Goal: Book appointment/travel/reservation

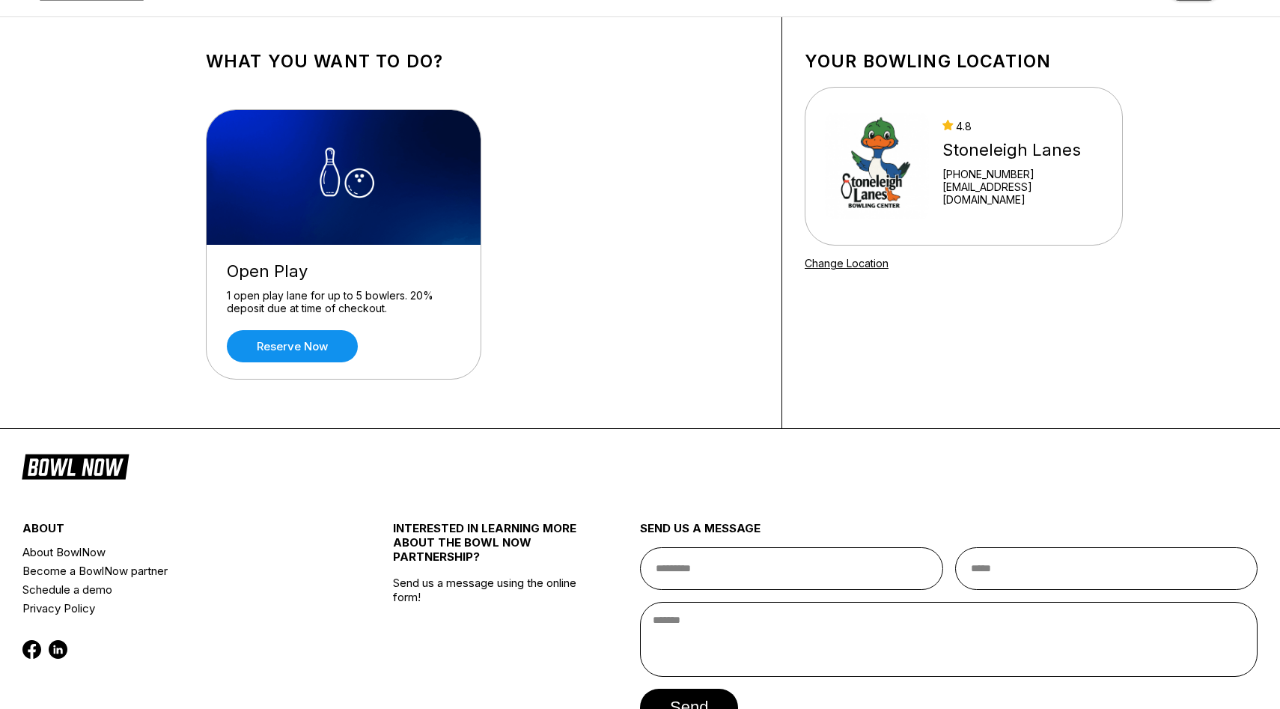
scroll to position [51, 0]
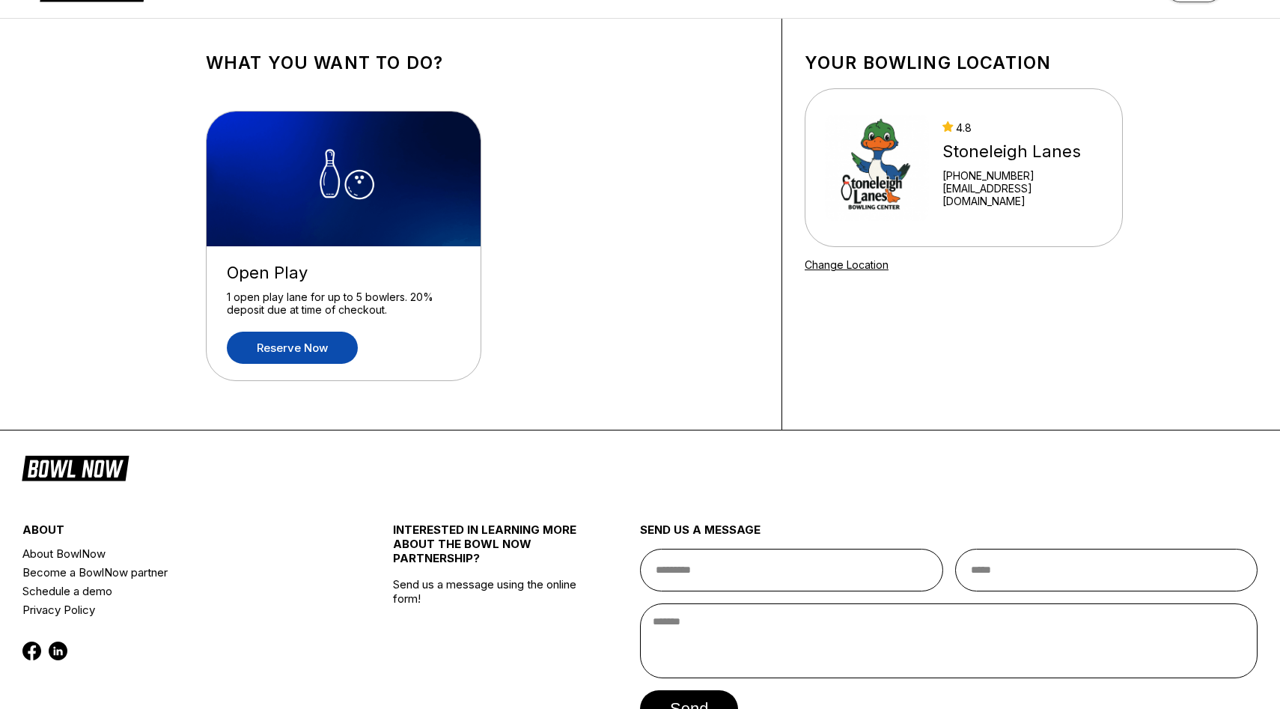
click at [314, 350] on link "Reserve now" at bounding box center [292, 348] width 131 height 32
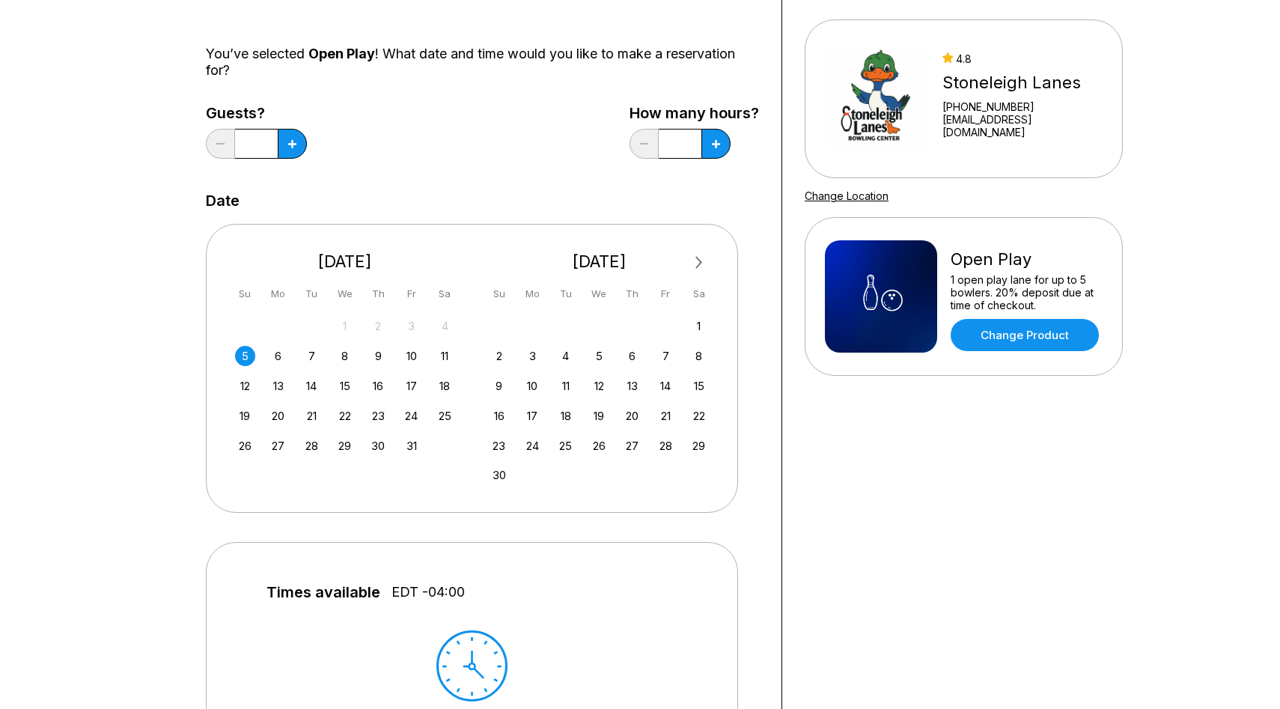
scroll to position [115, 0]
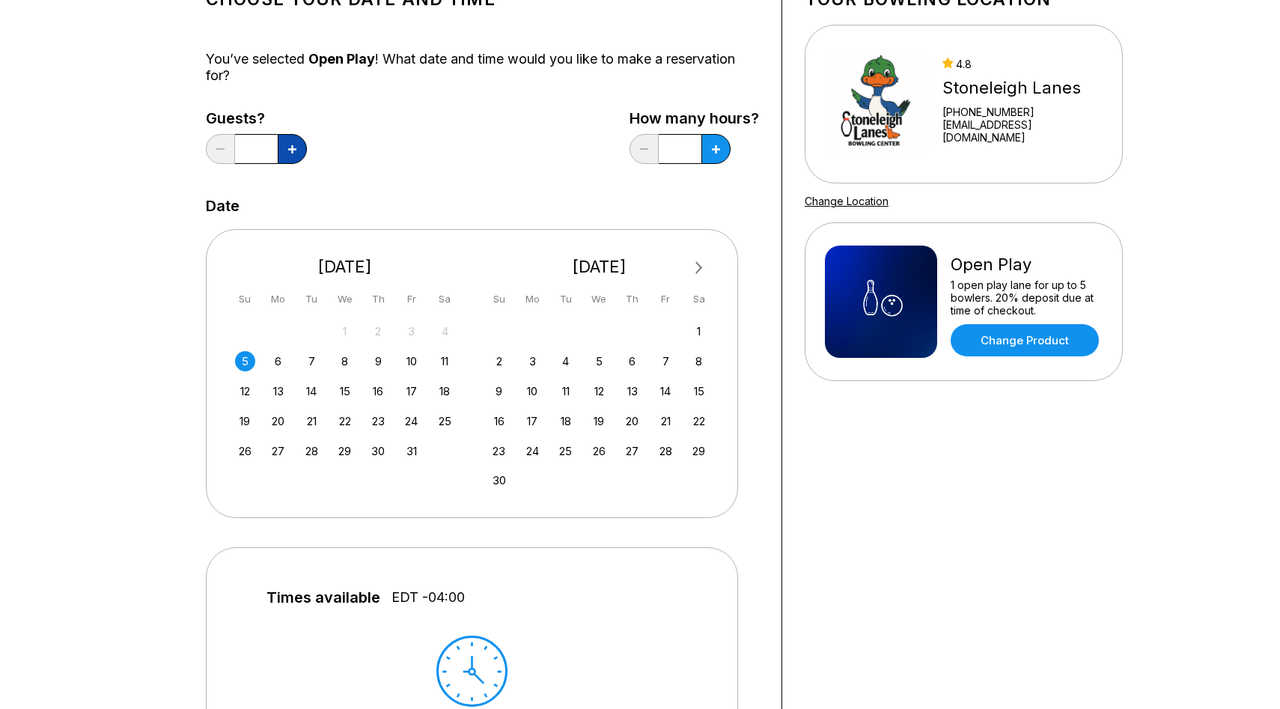
click at [299, 149] on button at bounding box center [292, 149] width 29 height 30
type input "*"
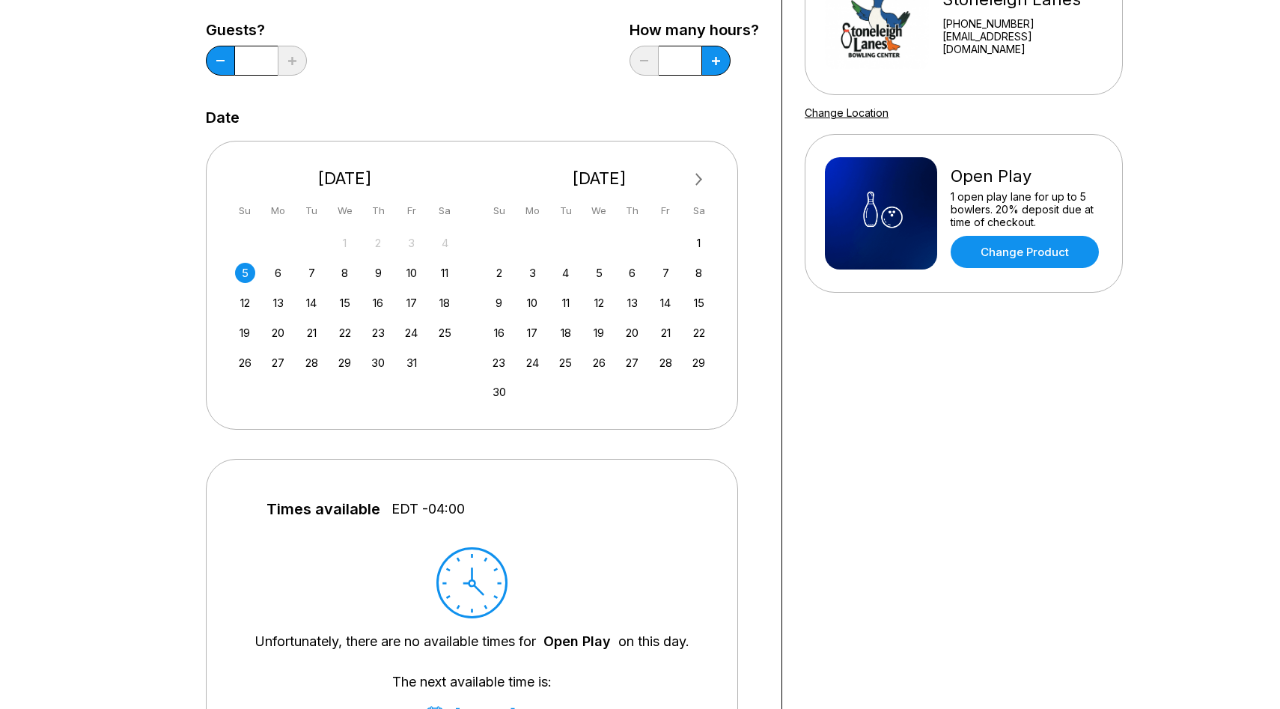
scroll to position [204, 0]
click at [345, 276] on div "8" at bounding box center [345, 272] width 20 height 20
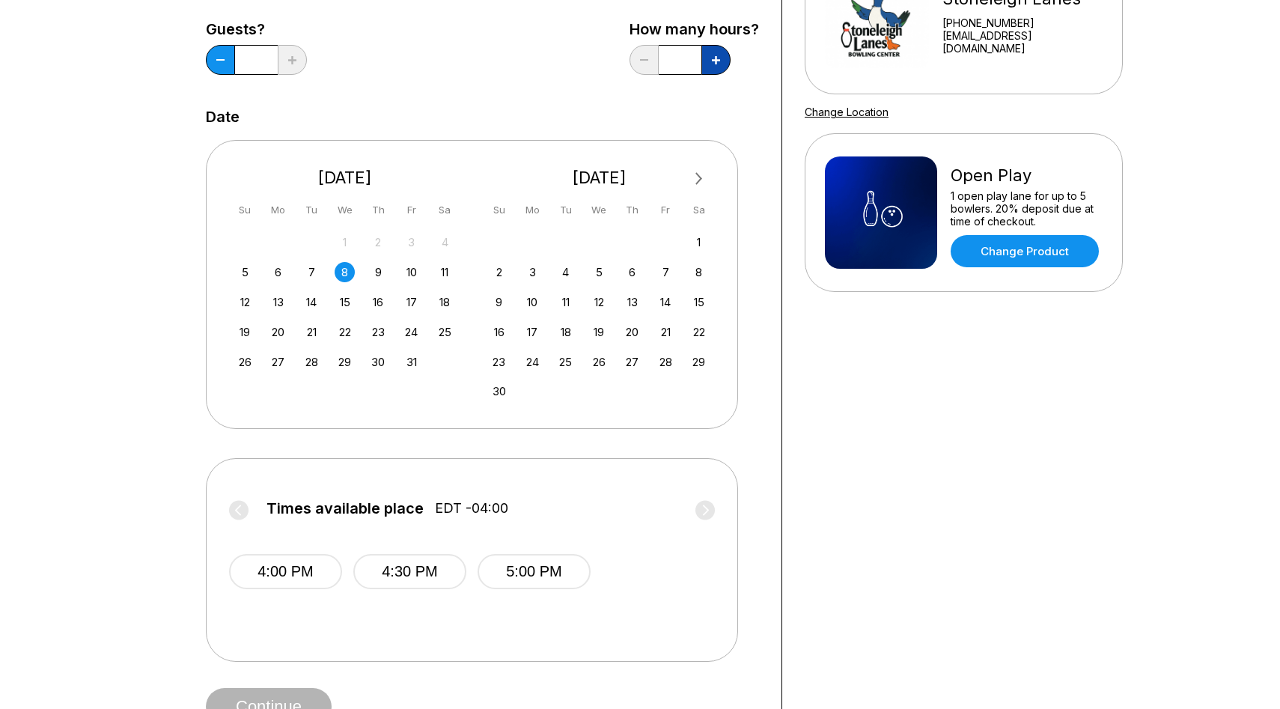
click at [719, 54] on button at bounding box center [716, 60] width 29 height 30
type input "*"
click at [216, 60] on icon at bounding box center [220, 59] width 8 height 1
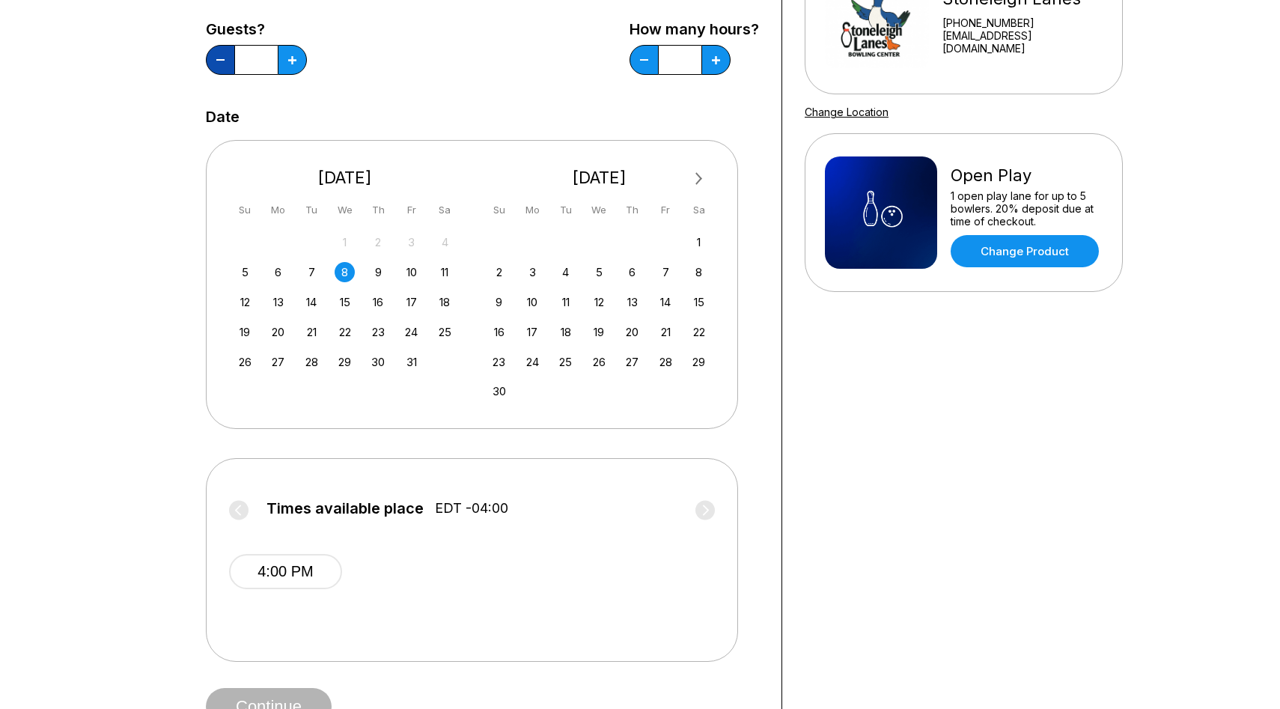
click at [216, 60] on icon at bounding box center [220, 59] width 8 height 1
click at [296, 58] on icon at bounding box center [292, 60] width 8 height 8
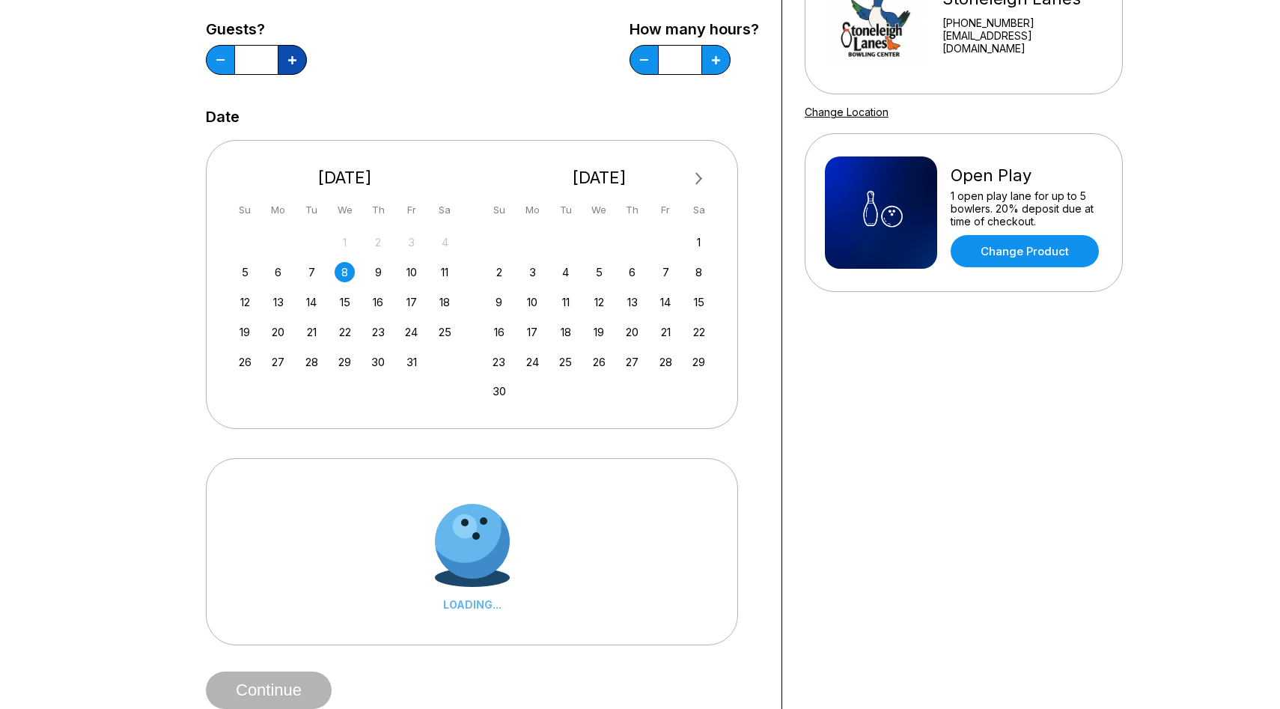
click at [296, 58] on icon at bounding box center [292, 60] width 8 height 8
type input "*"
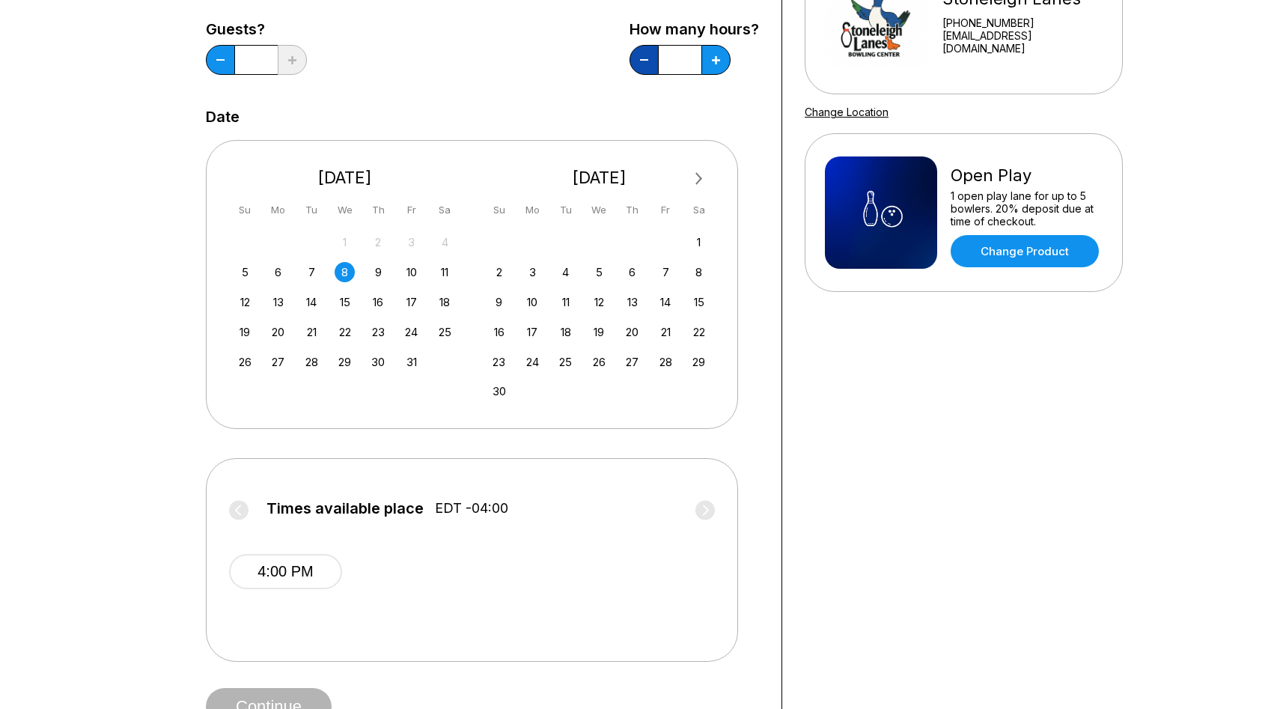
click at [639, 55] on button at bounding box center [644, 60] width 29 height 30
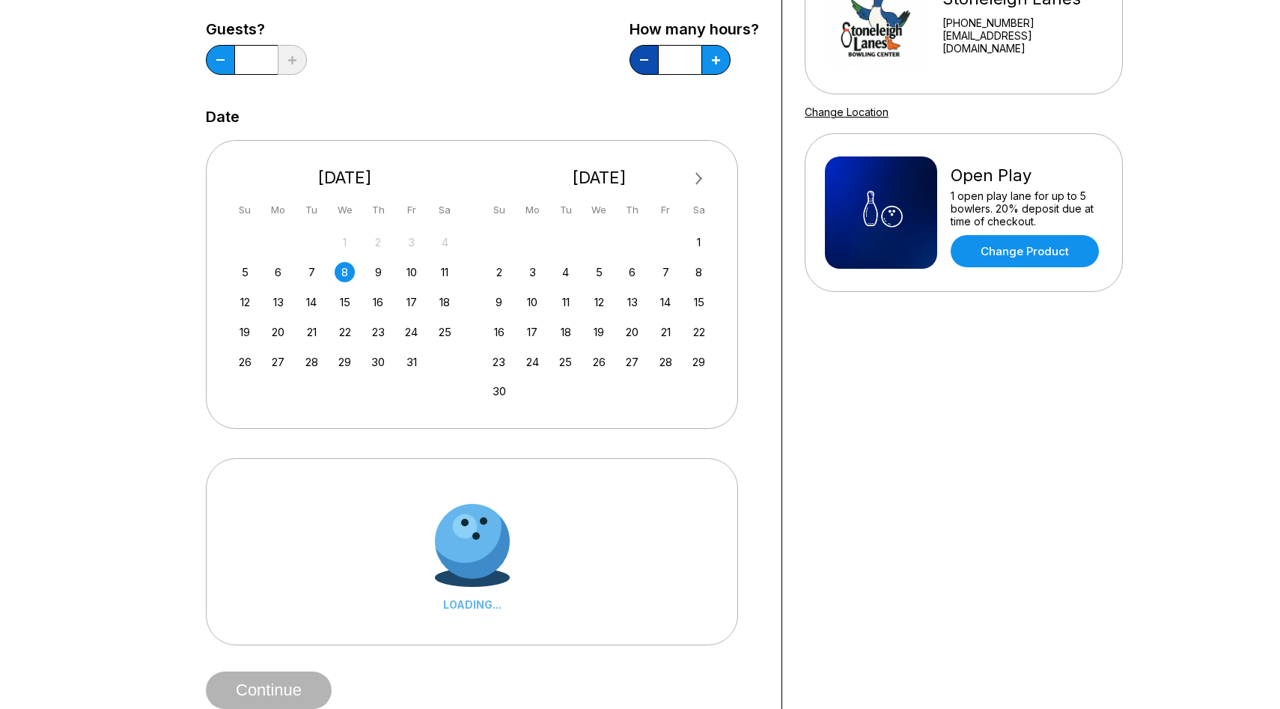
click at [639, 55] on button at bounding box center [644, 60] width 29 height 30
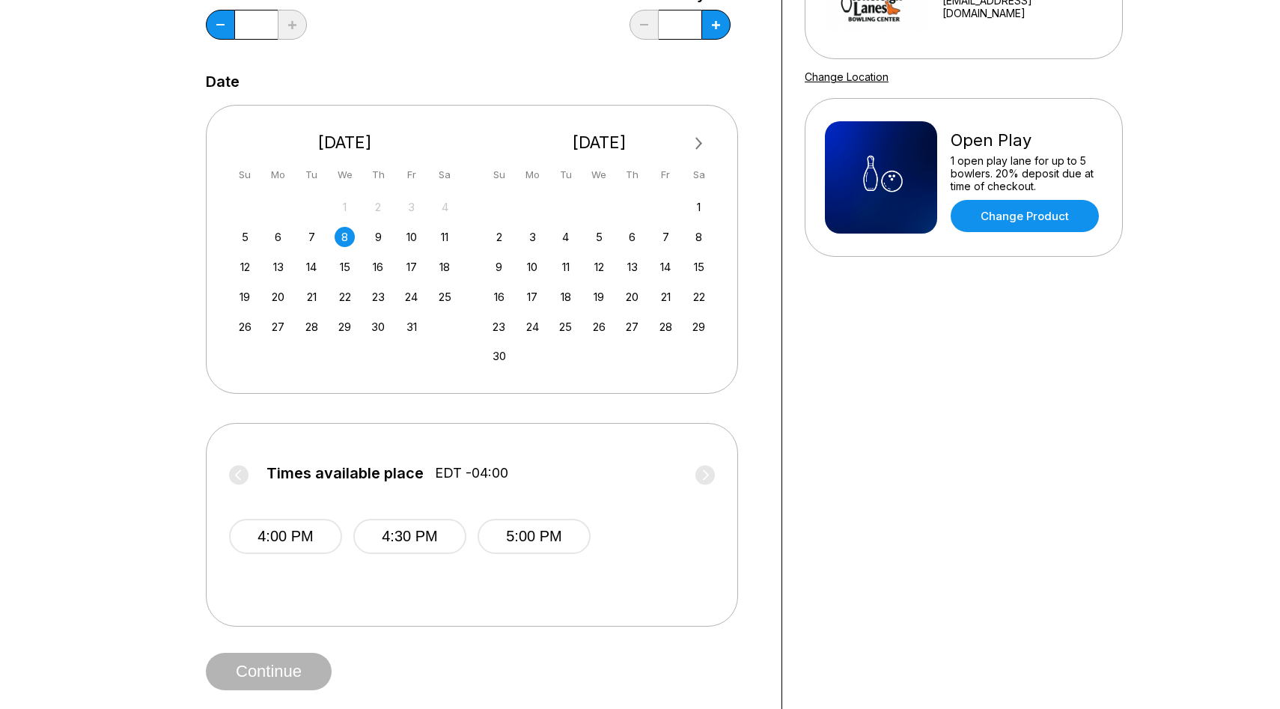
scroll to position [240, 0]
click at [308, 234] on div "7" at bounding box center [312, 235] width 20 height 20
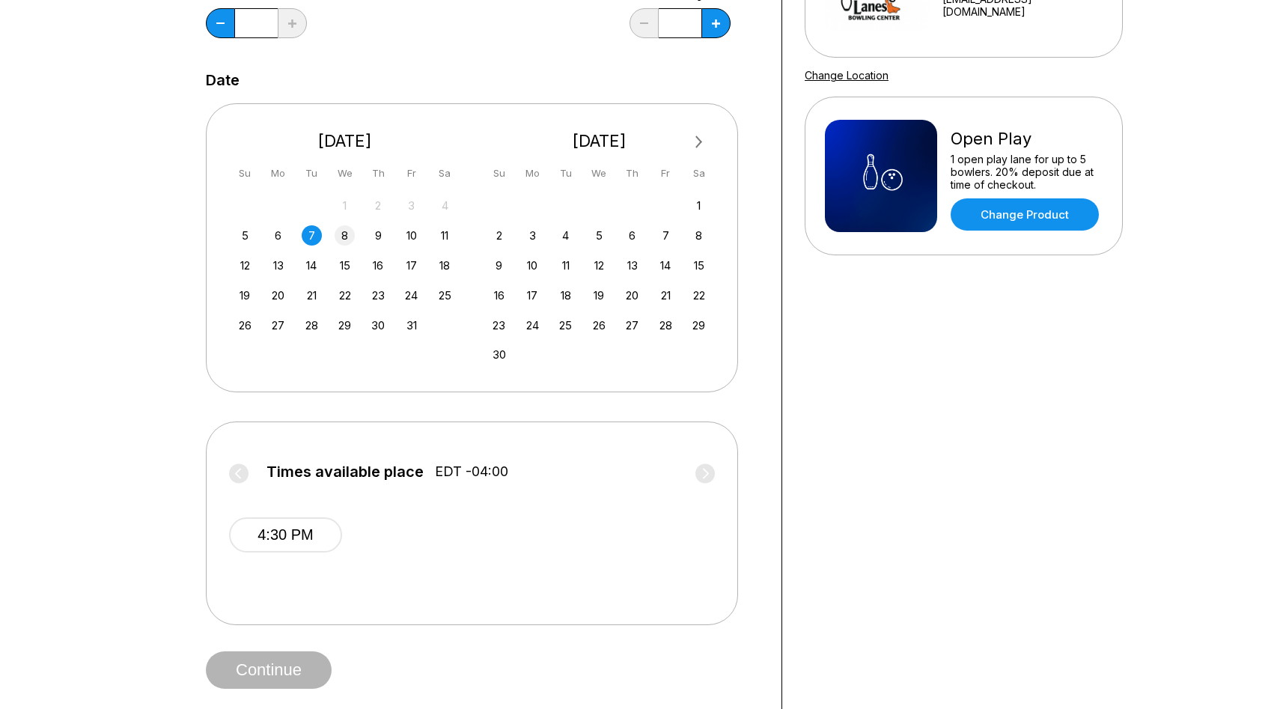
click at [342, 233] on div "8" at bounding box center [345, 235] width 20 height 20
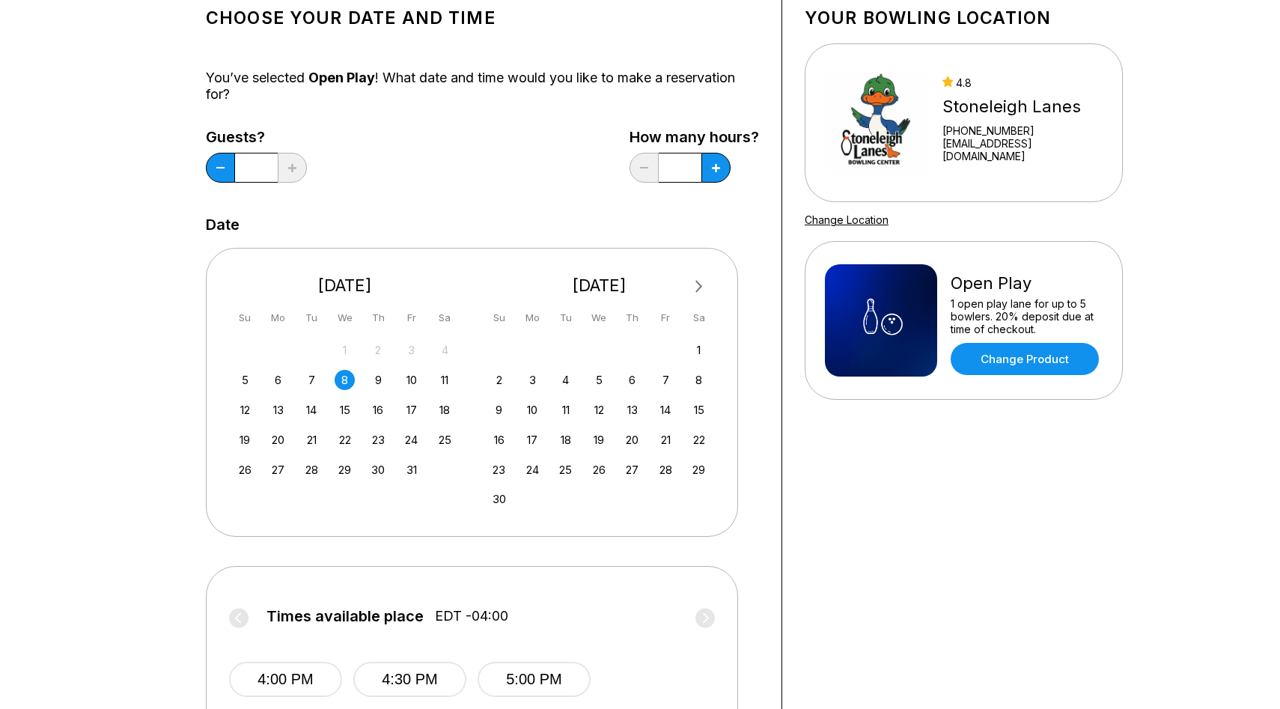
scroll to position [92, 0]
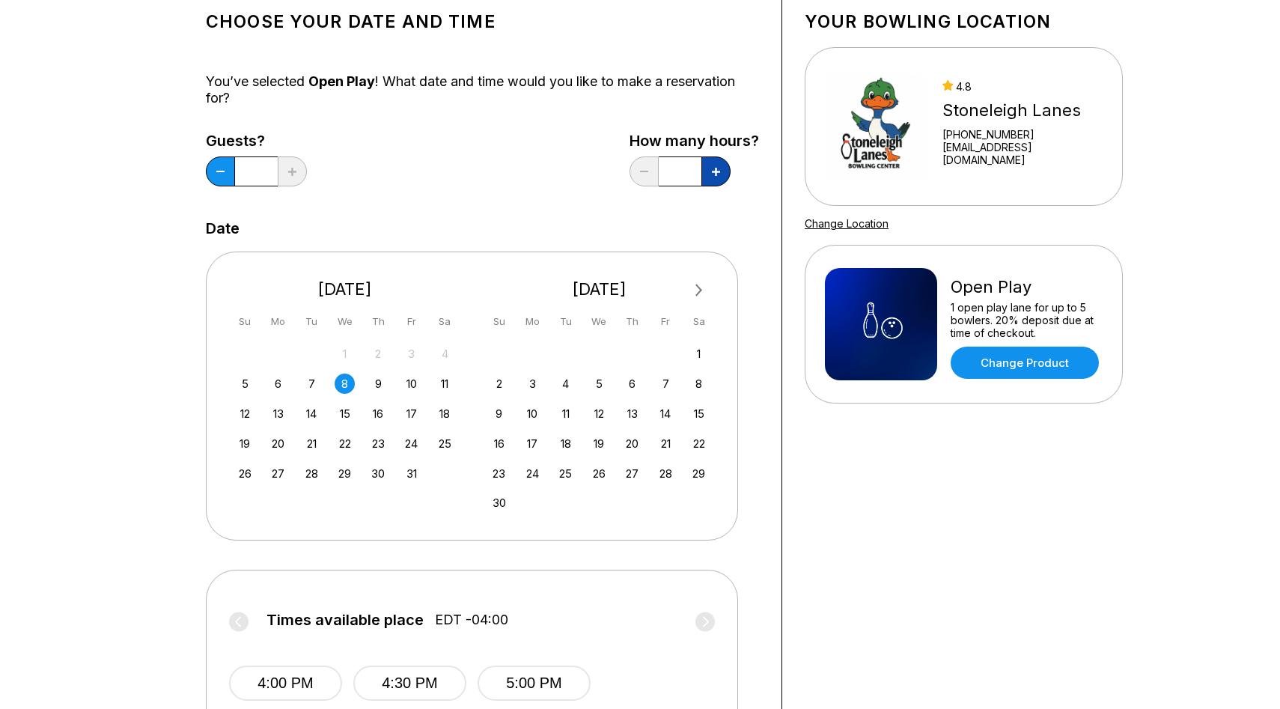
click at [712, 166] on button at bounding box center [716, 171] width 29 height 30
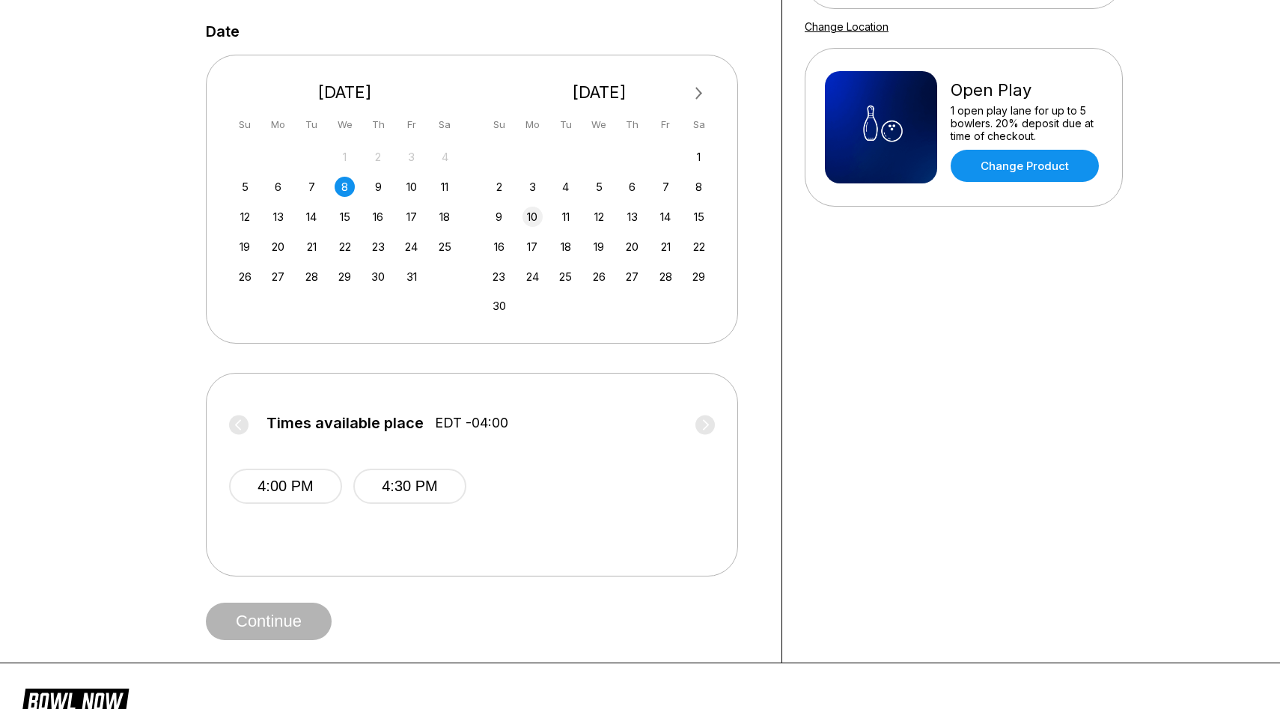
scroll to position [327, 0]
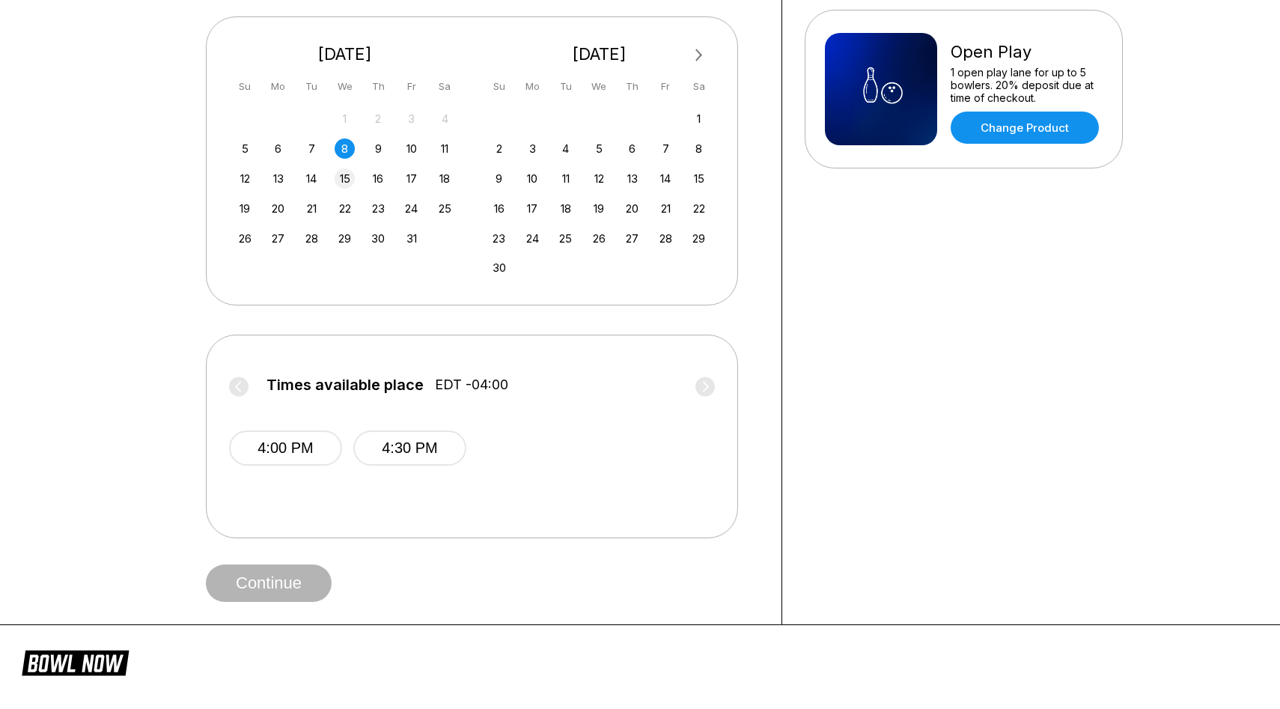
click at [347, 183] on div "15" at bounding box center [345, 178] width 20 height 20
click at [341, 205] on div "22" at bounding box center [345, 208] width 20 height 20
click at [349, 180] on div "15" at bounding box center [345, 178] width 20 height 20
click at [349, 146] on div "8" at bounding box center [345, 149] width 20 height 20
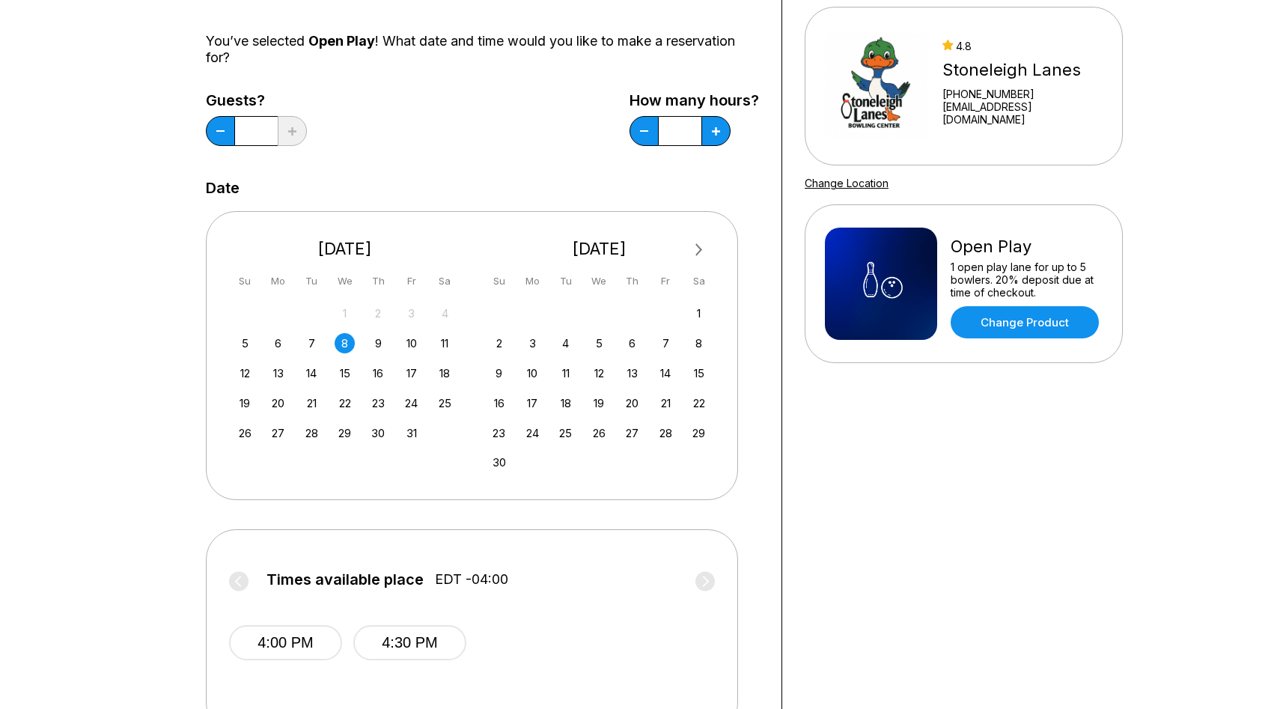
scroll to position [28, 0]
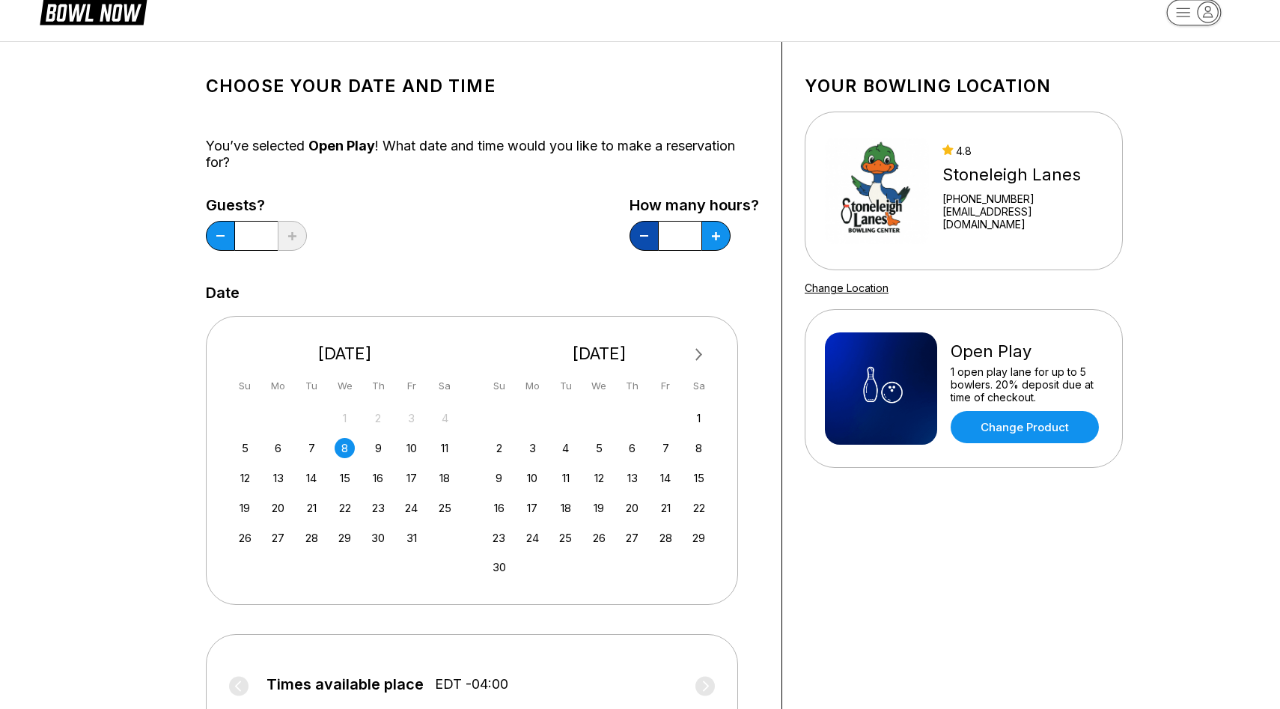
click at [654, 232] on button at bounding box center [644, 236] width 29 height 30
type input "*"
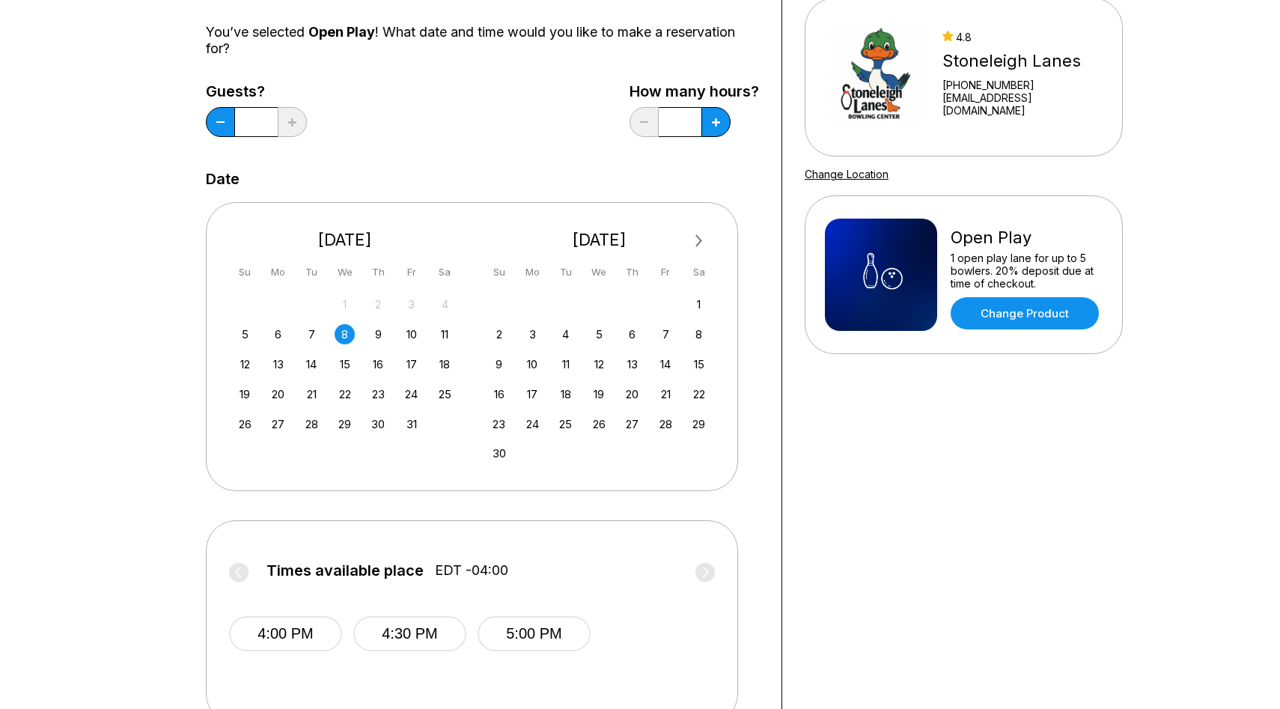
scroll to position [0, 0]
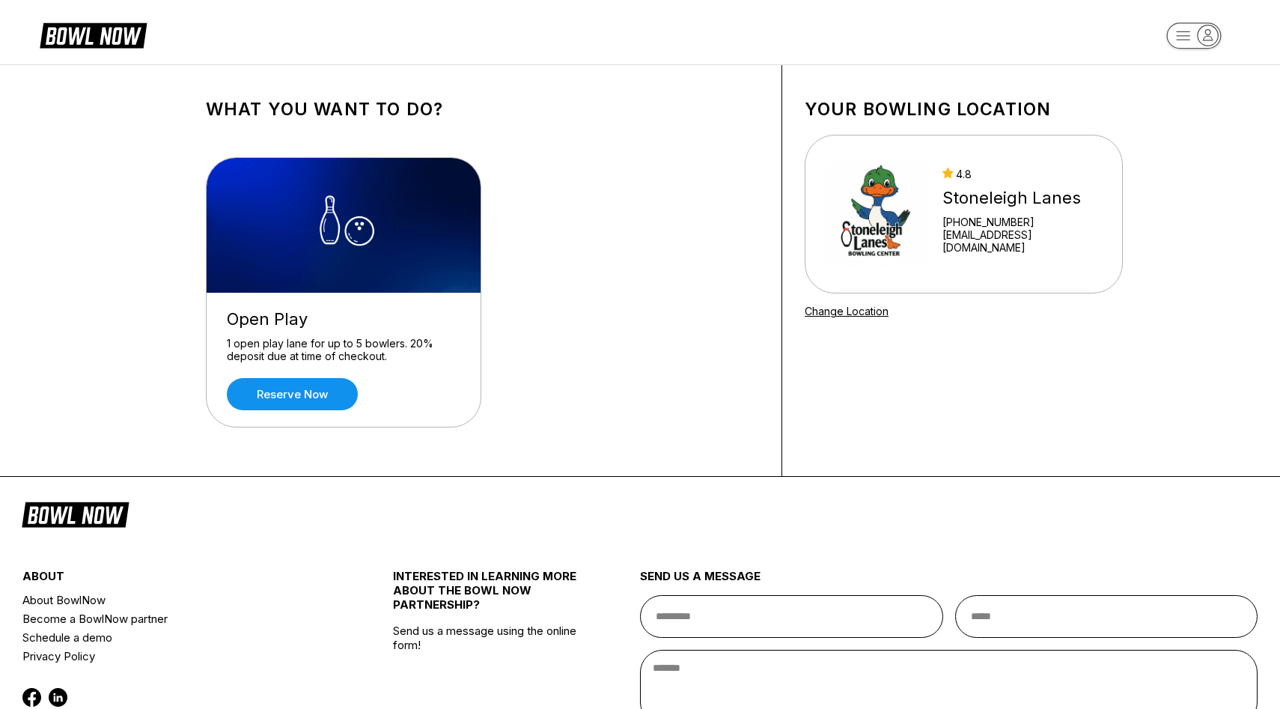
scroll to position [1, 0]
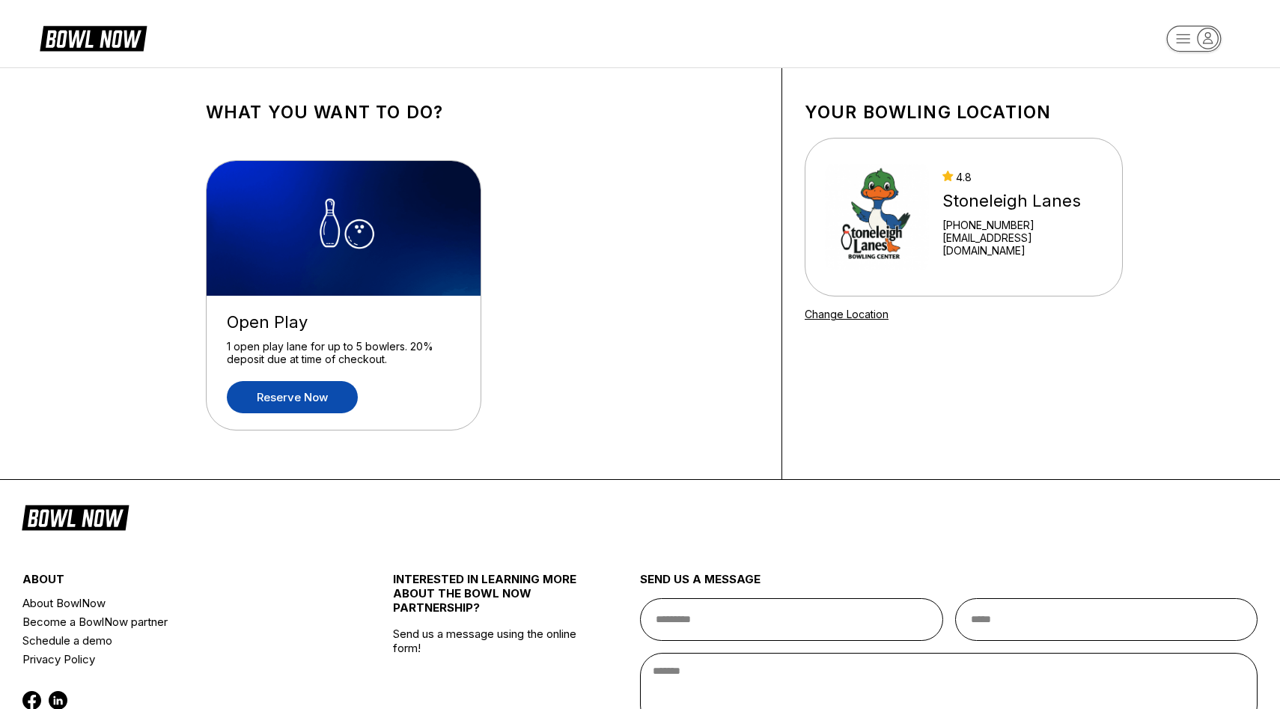
click at [302, 401] on link "Reserve now" at bounding box center [292, 397] width 131 height 32
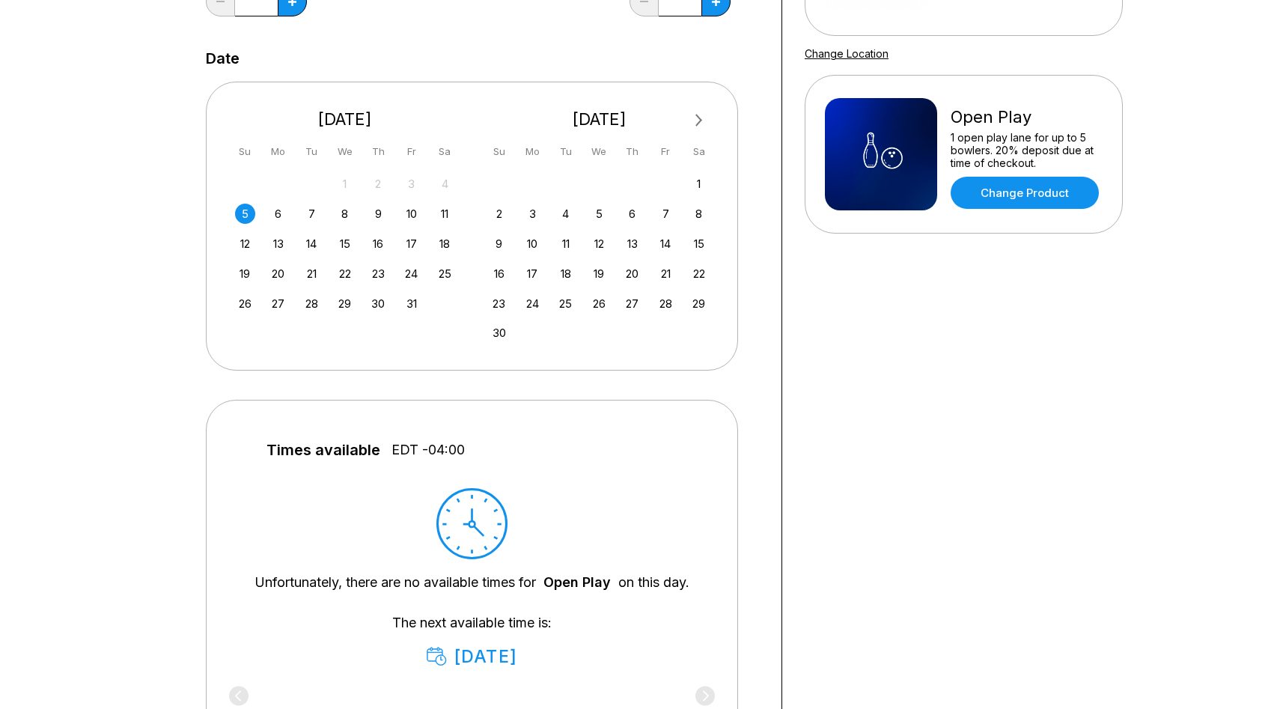
scroll to position [222, 0]
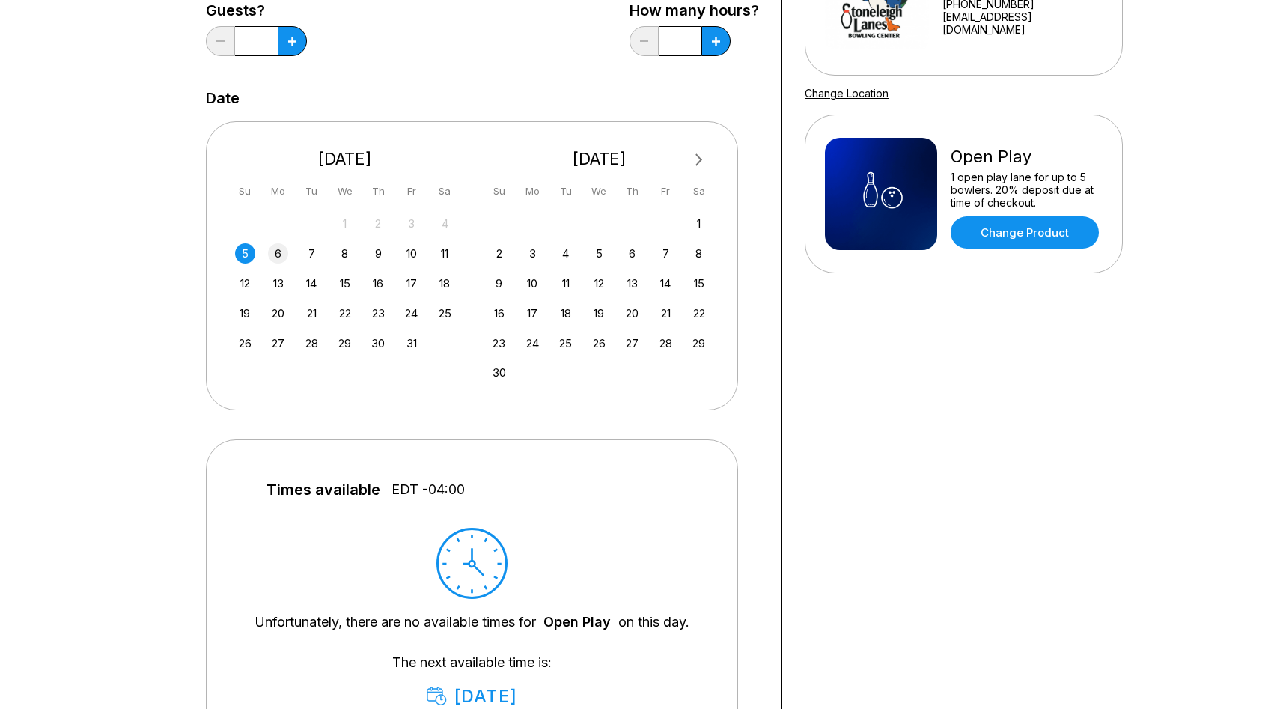
click at [280, 253] on div "6" at bounding box center [278, 253] width 20 height 20
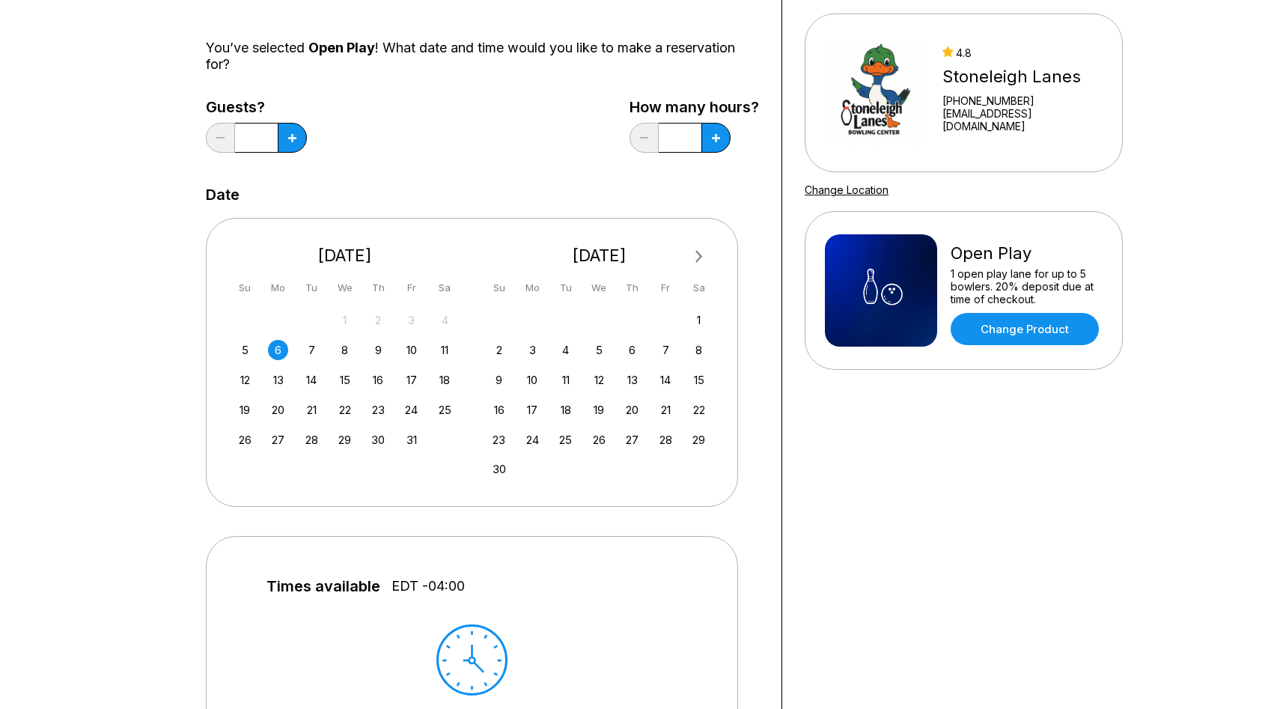
scroll to position [127, 0]
click at [287, 134] on button at bounding box center [292, 137] width 29 height 30
type input "*"
click at [306, 344] on div "7" at bounding box center [312, 349] width 20 height 20
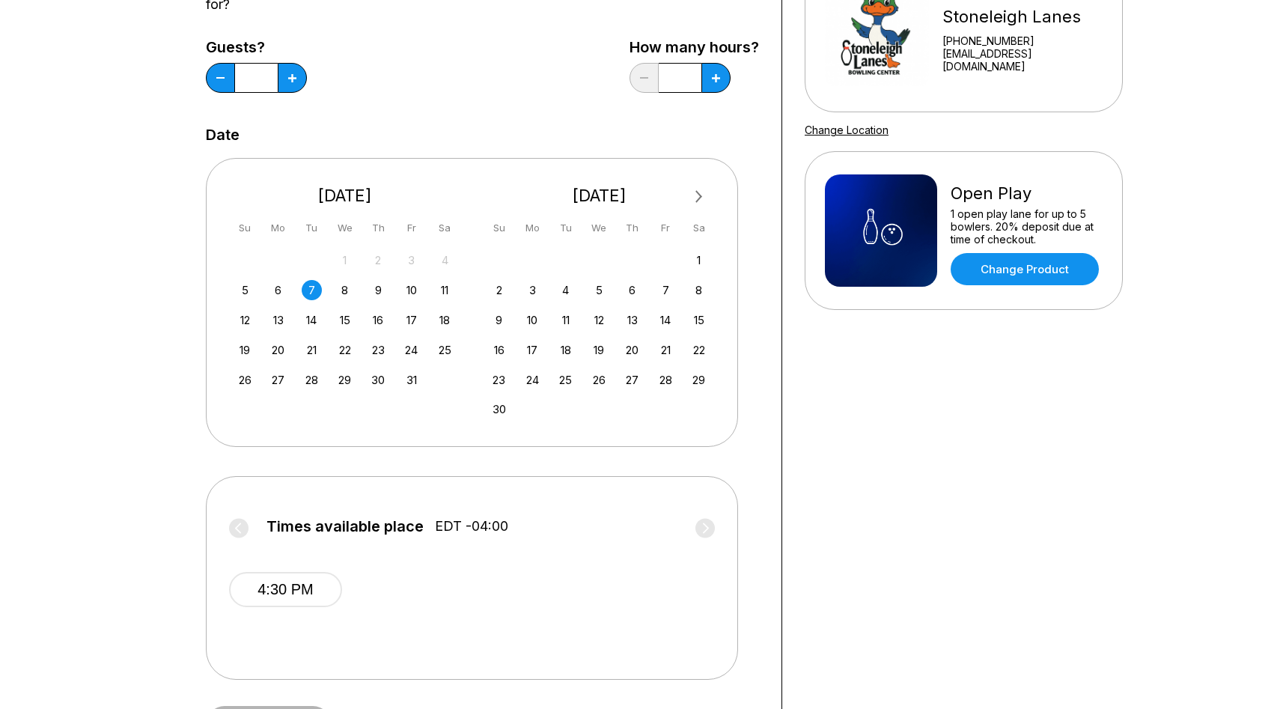
scroll to position [132, 0]
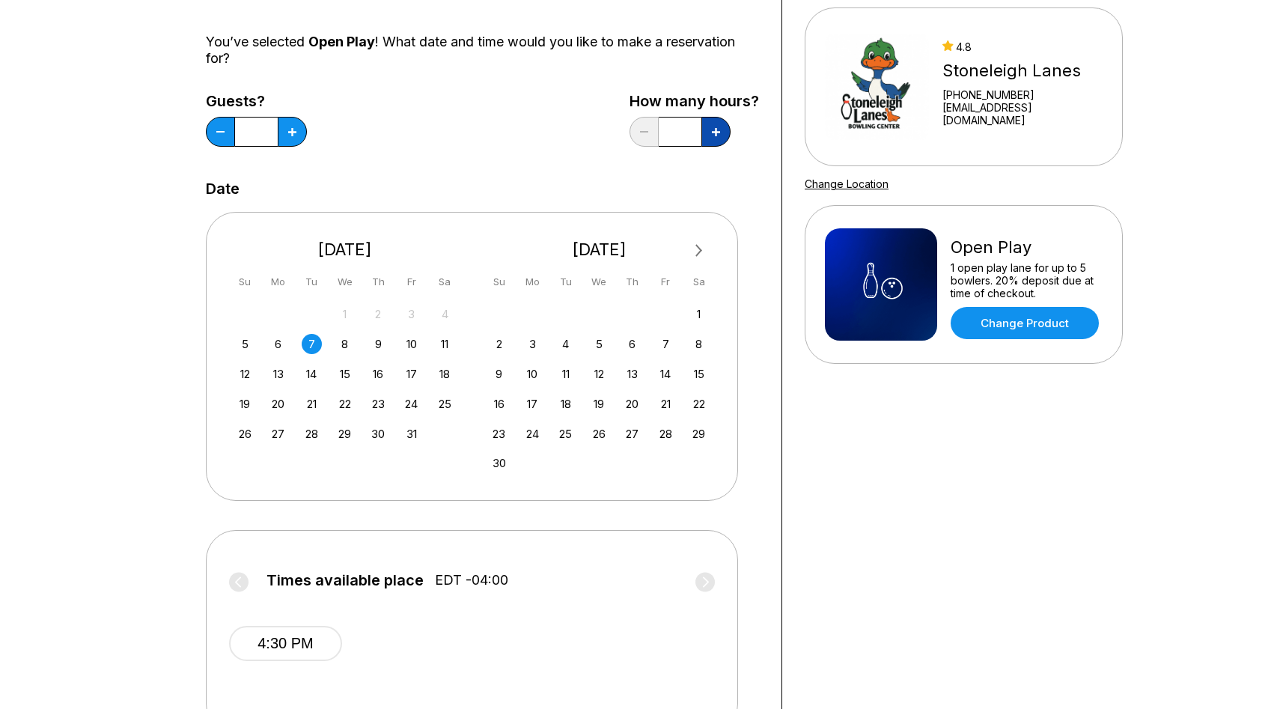
click at [712, 128] on icon at bounding box center [716, 132] width 8 height 8
type input "*"
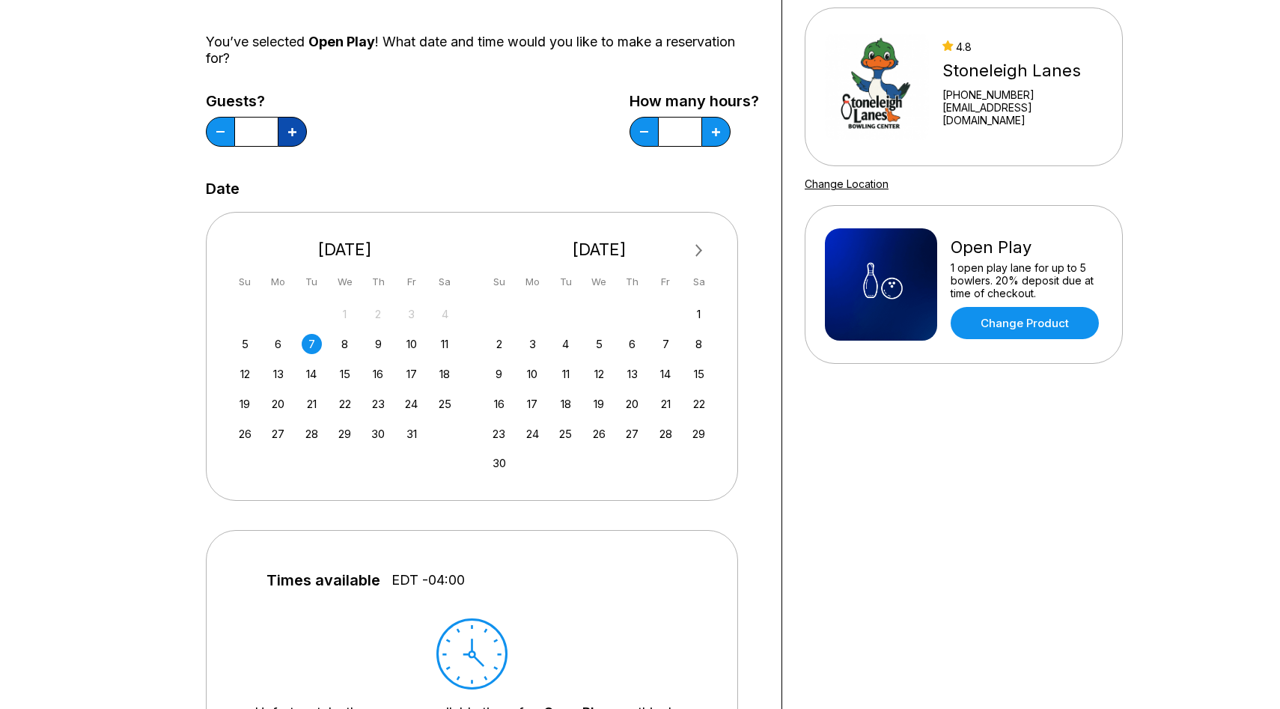
click at [293, 130] on icon at bounding box center [292, 132] width 8 height 8
type input "*"
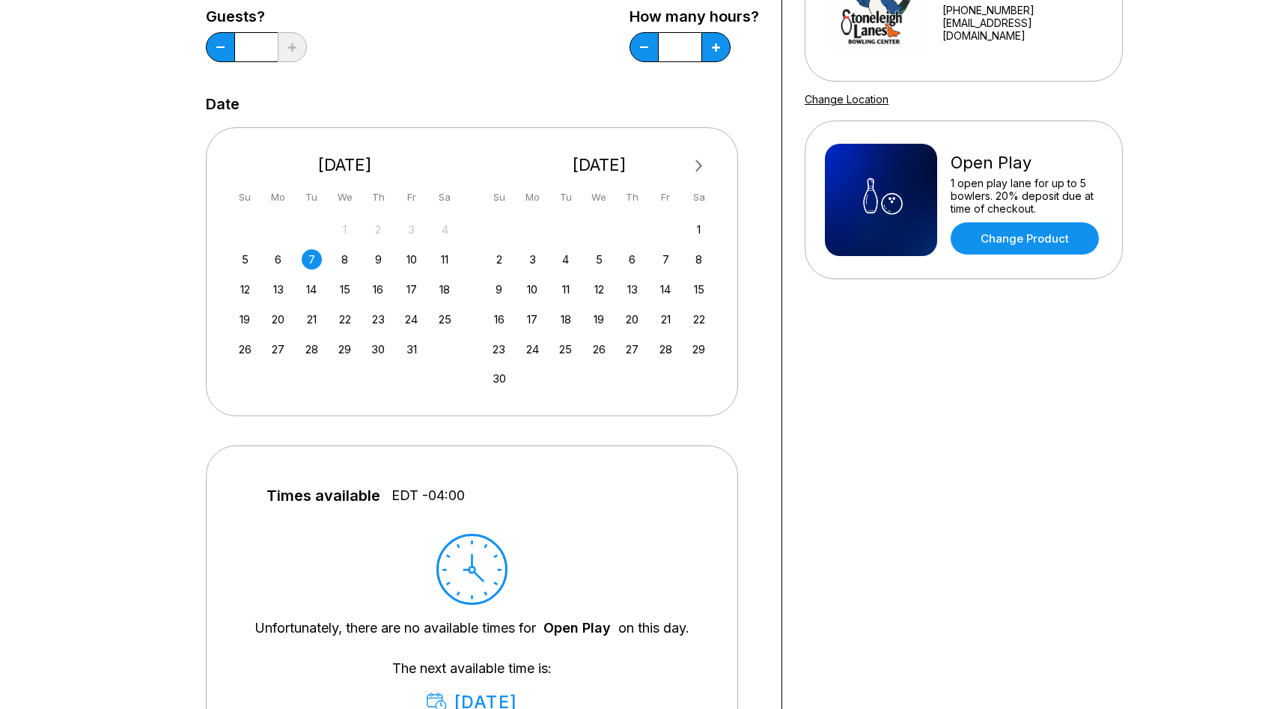
scroll to position [211, 0]
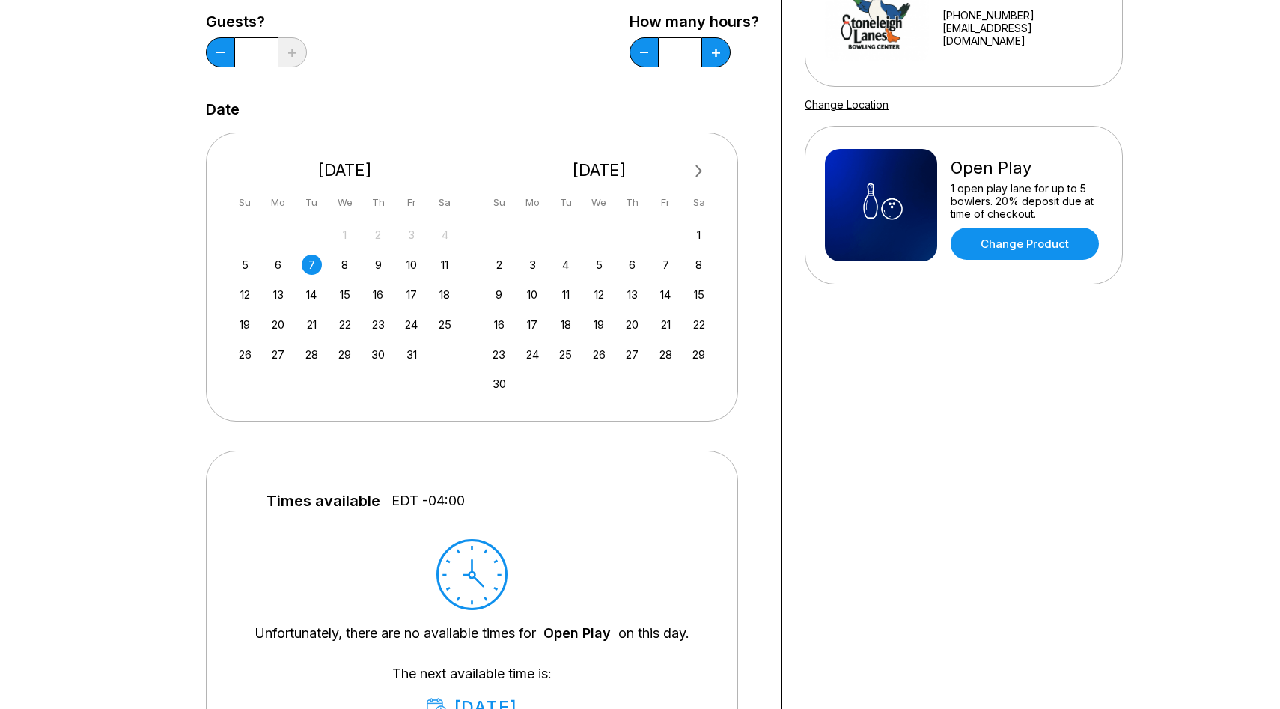
click at [635, 39] on div "How many hours? *" at bounding box center [695, 43] width 130 height 61
click at [640, 55] on button at bounding box center [644, 52] width 29 height 30
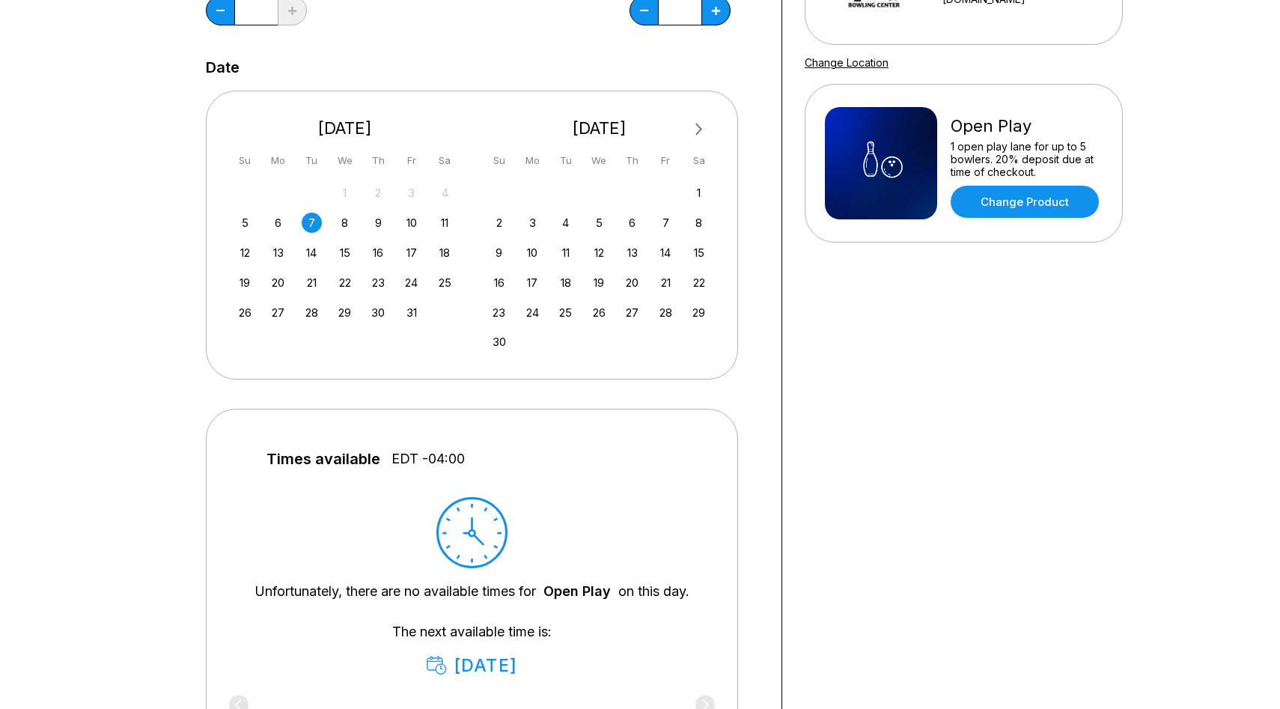
scroll to position [250, 0]
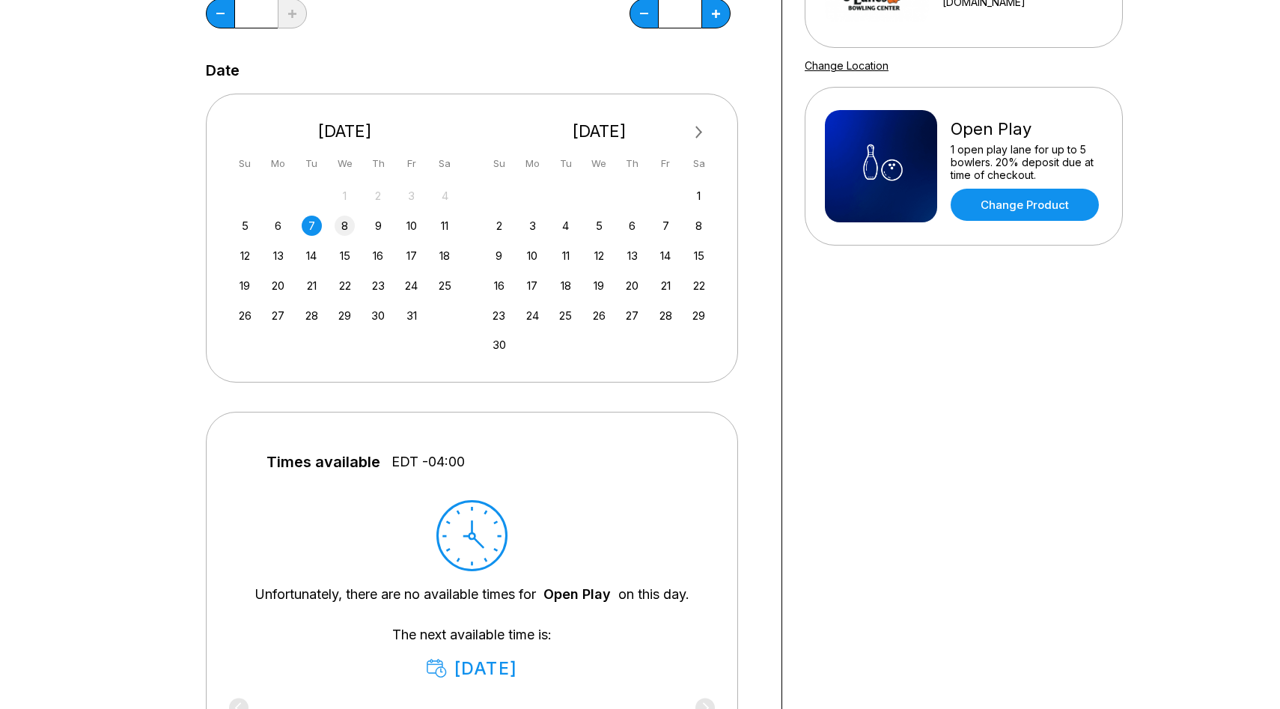
click at [344, 228] on div "8" at bounding box center [345, 226] width 20 height 20
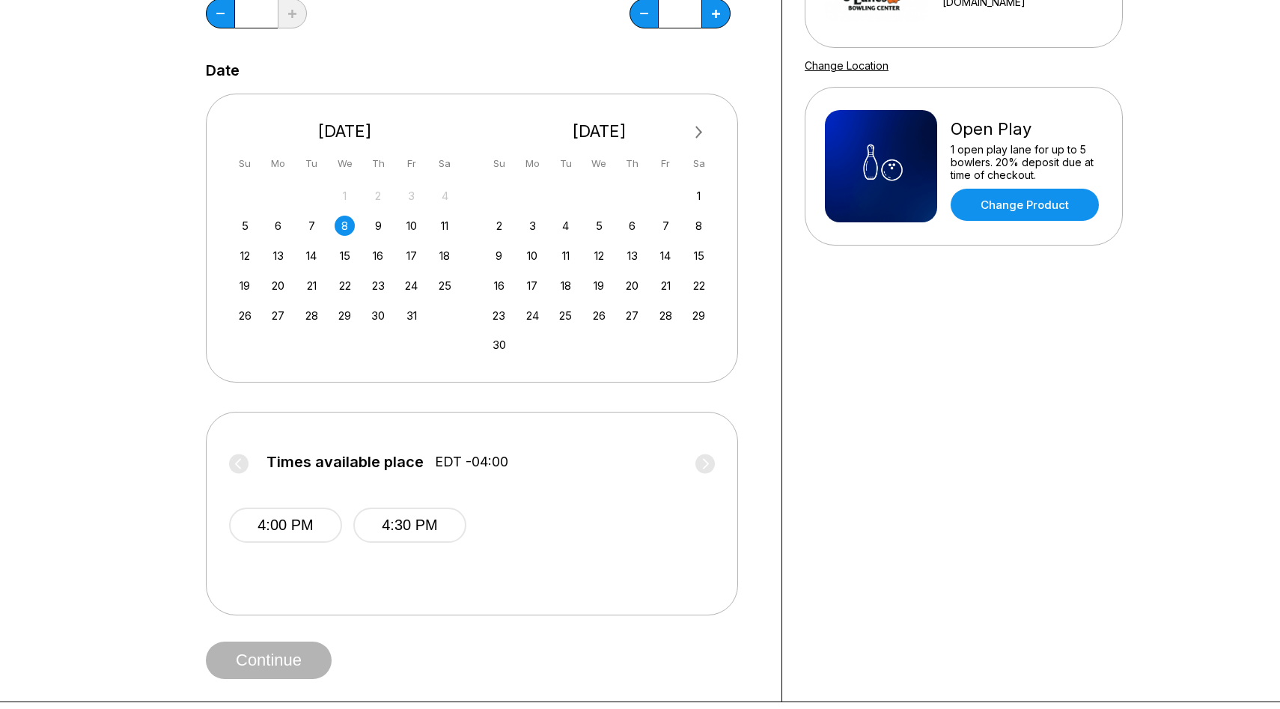
click at [364, 223] on div "5 6 7 8 9 10 11" at bounding box center [345, 224] width 225 height 22
click at [383, 223] on div "9" at bounding box center [378, 226] width 20 height 20
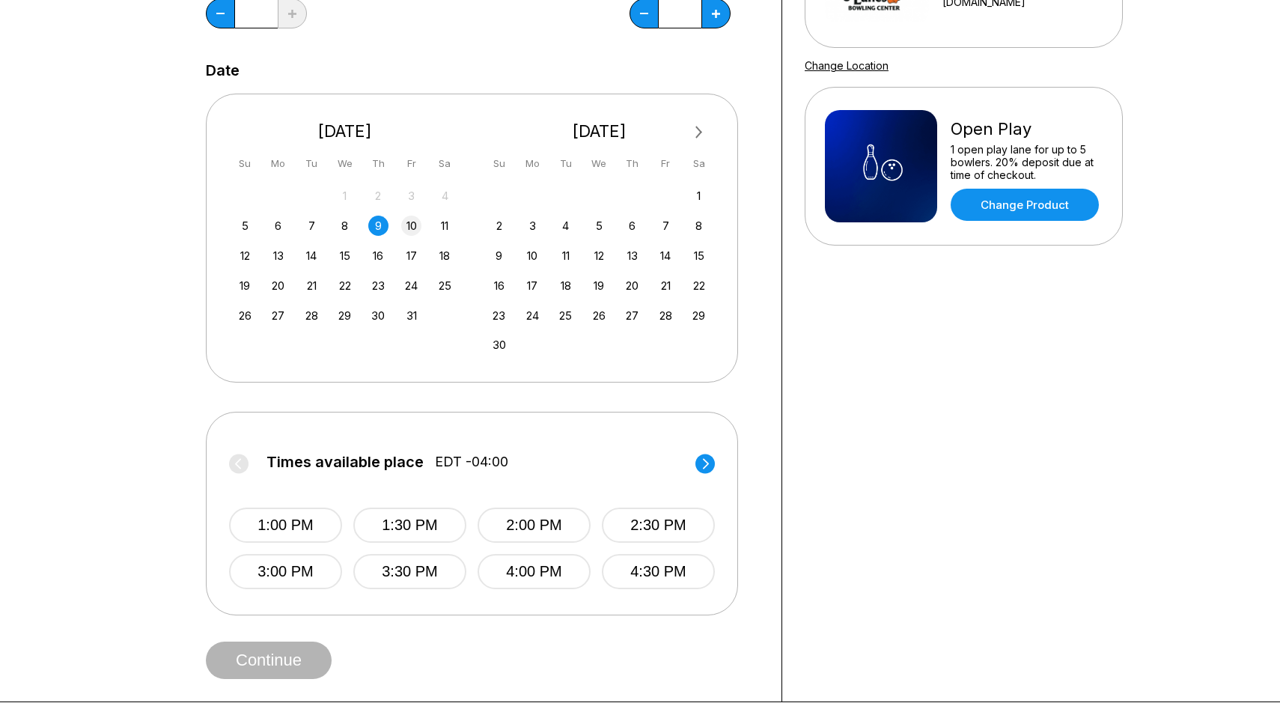
click at [410, 226] on div "10" at bounding box center [411, 226] width 20 height 20
click at [446, 225] on div "11" at bounding box center [445, 226] width 20 height 20
click at [250, 255] on div "12" at bounding box center [245, 256] width 20 height 20
click at [284, 258] on div "13" at bounding box center [278, 256] width 20 height 20
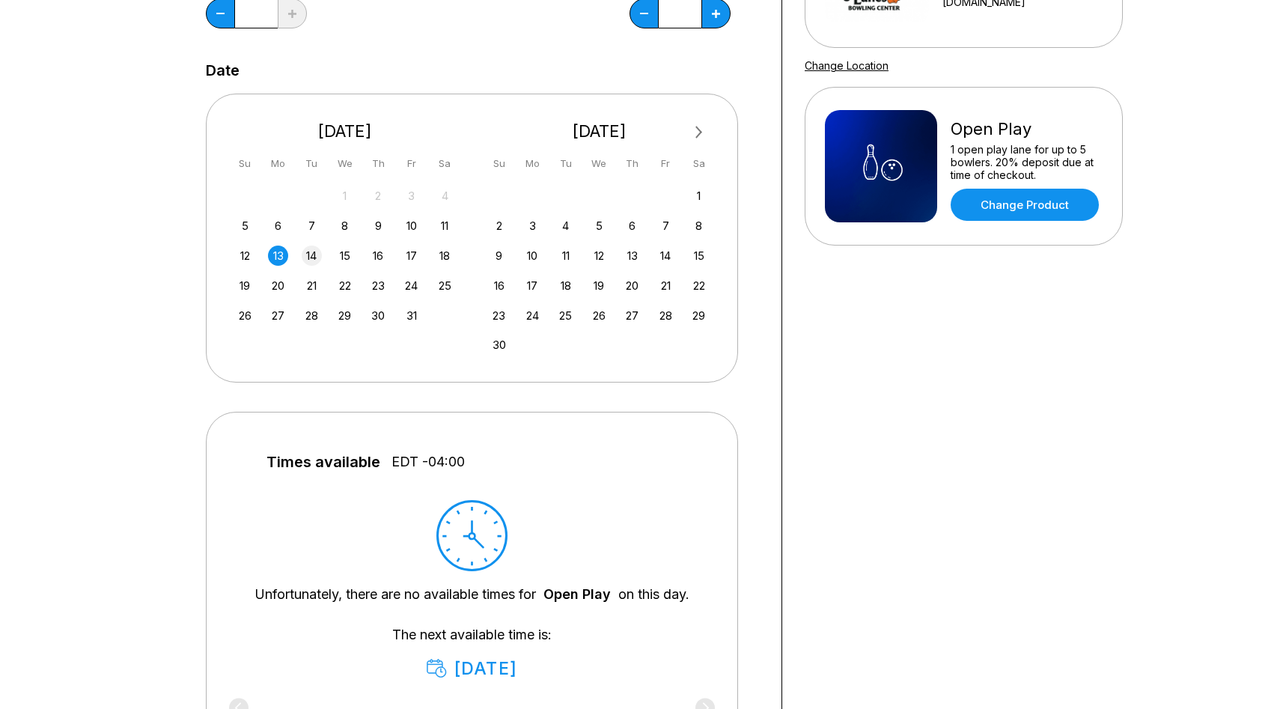
click at [313, 261] on div "14" at bounding box center [312, 256] width 20 height 20
click at [344, 258] on div "15" at bounding box center [345, 256] width 20 height 20
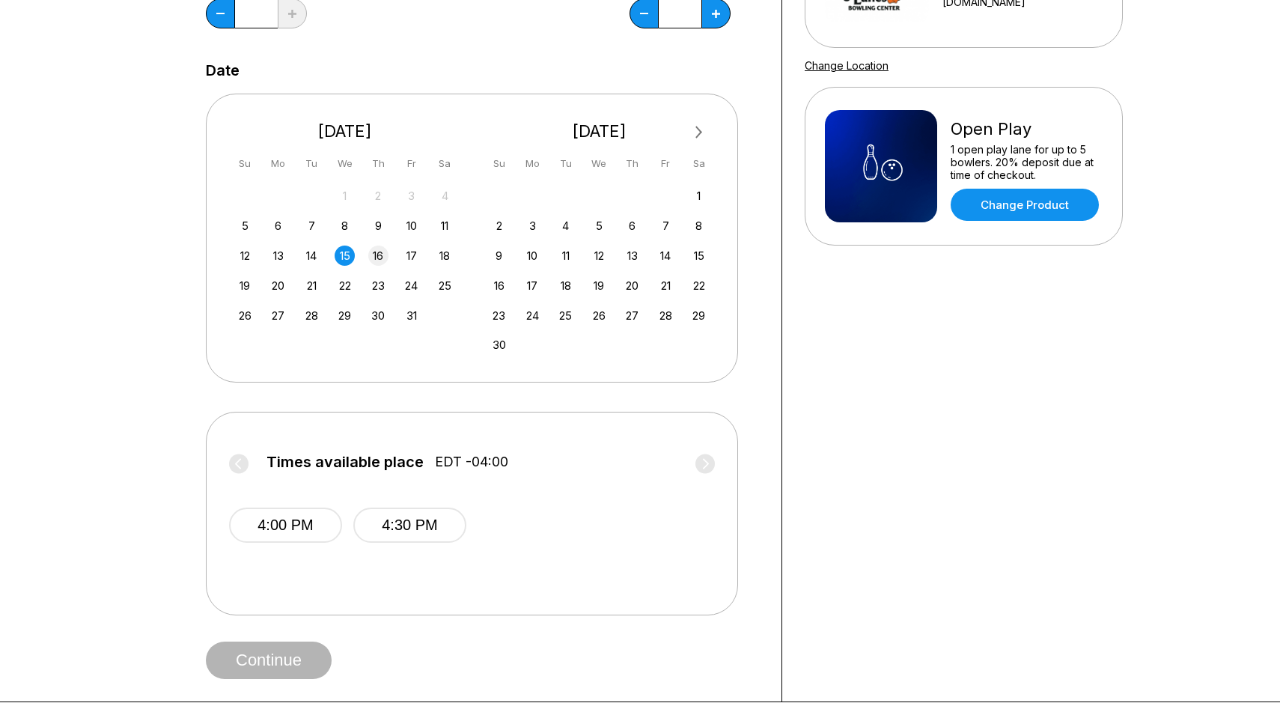
click at [377, 262] on div "16" at bounding box center [378, 256] width 20 height 20
click at [409, 260] on div "17" at bounding box center [411, 256] width 20 height 20
click at [448, 255] on div "18" at bounding box center [445, 256] width 20 height 20
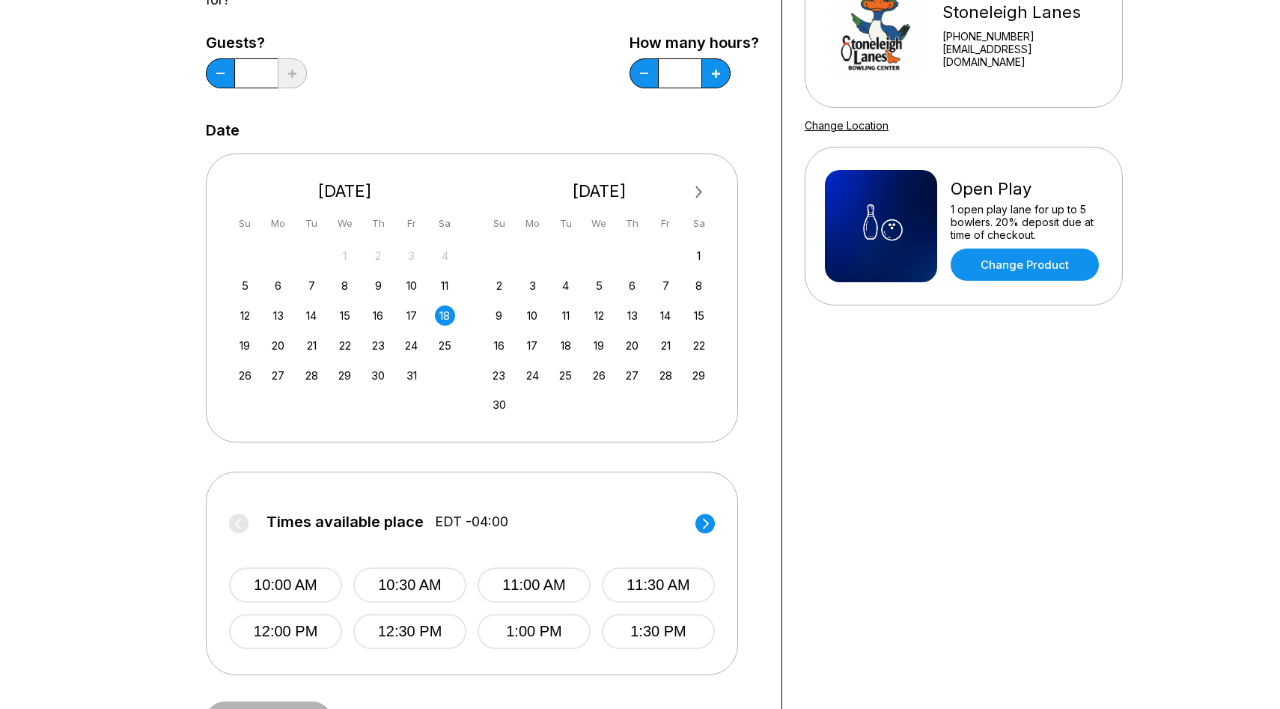
scroll to position [186, 0]
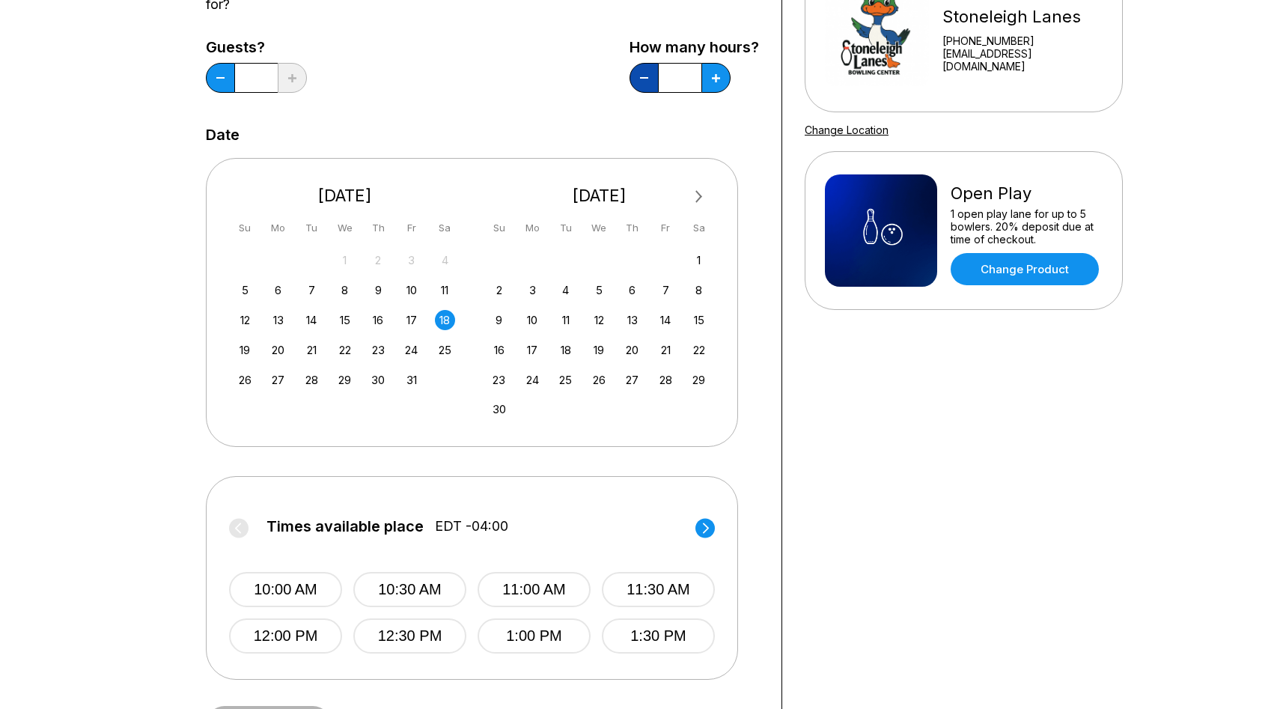
click at [650, 70] on button at bounding box center [644, 78] width 29 height 30
click at [308, 288] on div "7" at bounding box center [312, 290] width 20 height 20
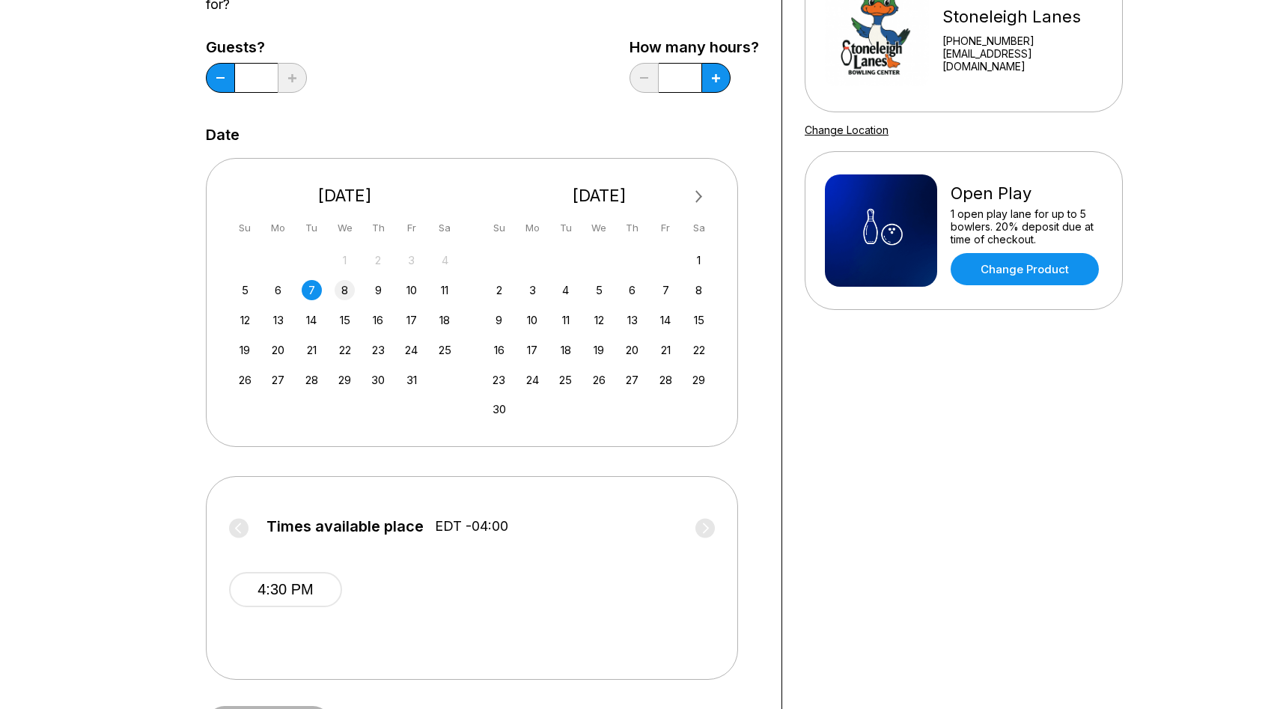
click at [341, 289] on div "8" at bounding box center [345, 290] width 20 height 20
click at [380, 290] on div "9" at bounding box center [378, 290] width 20 height 20
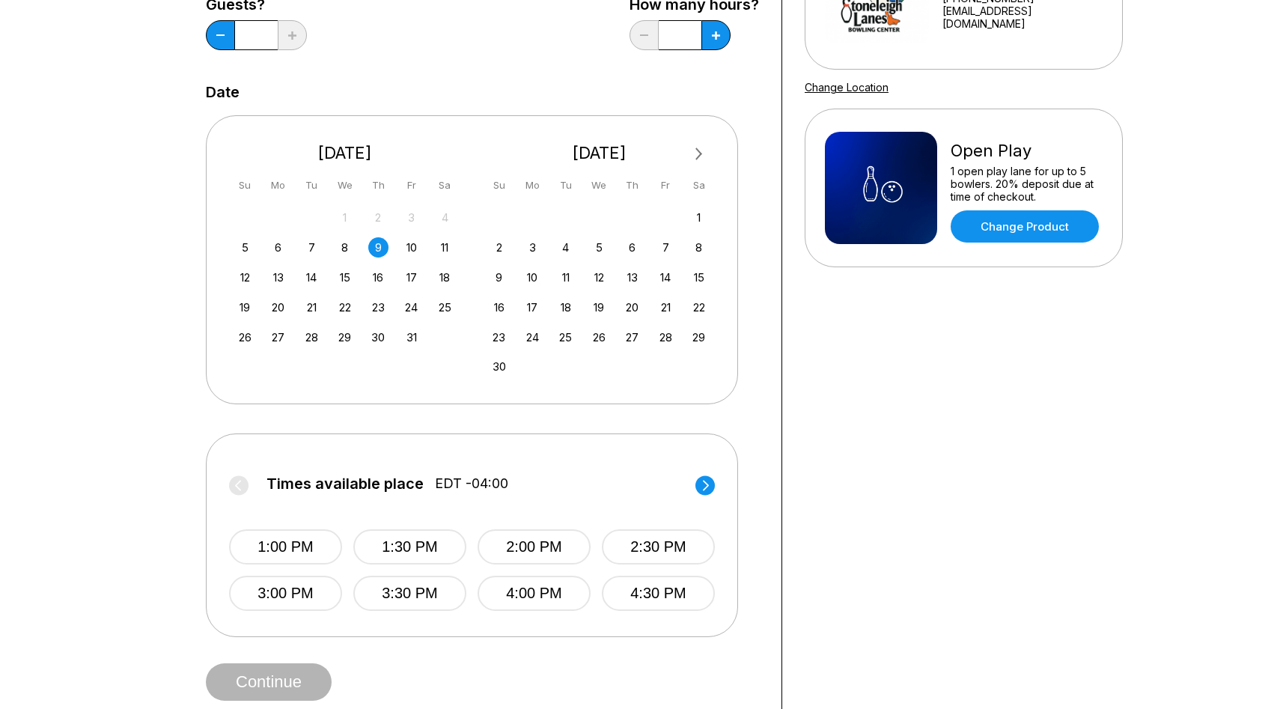
scroll to position [228, 0]
click at [410, 245] on div "10" at bounding box center [411, 248] width 20 height 20
click at [344, 245] on div "8" at bounding box center [345, 248] width 20 height 20
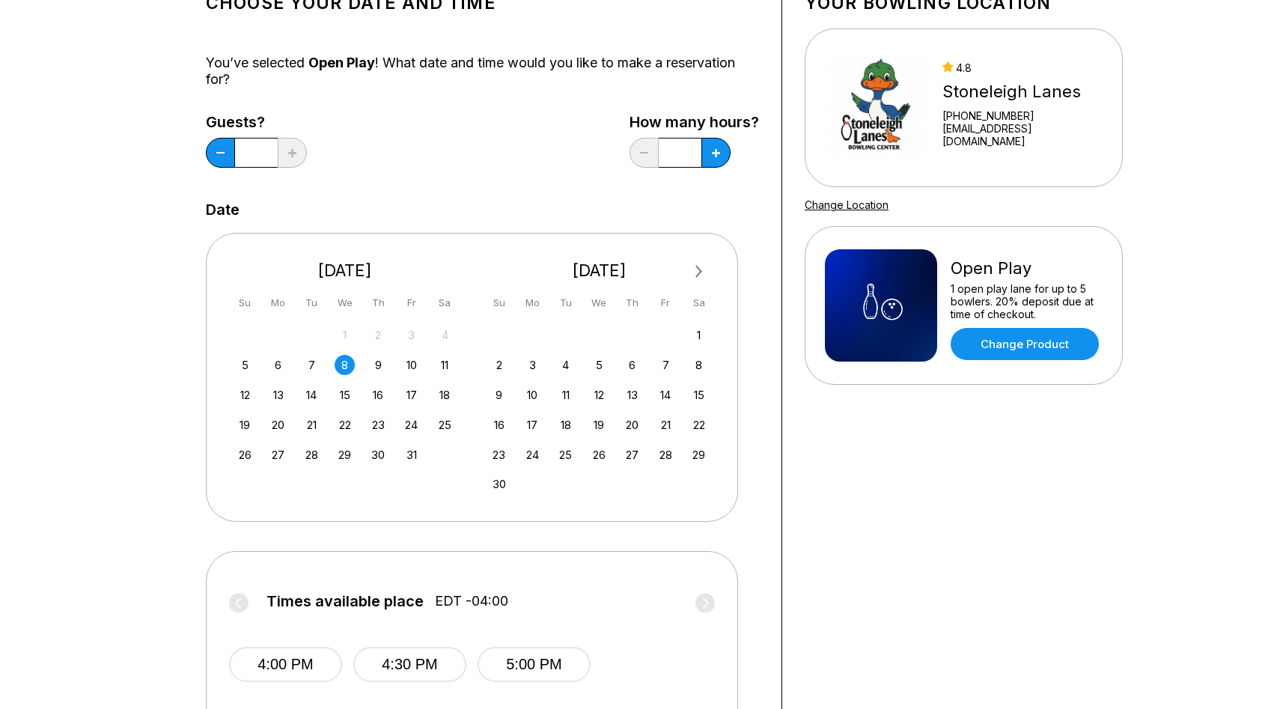
scroll to position [109, 0]
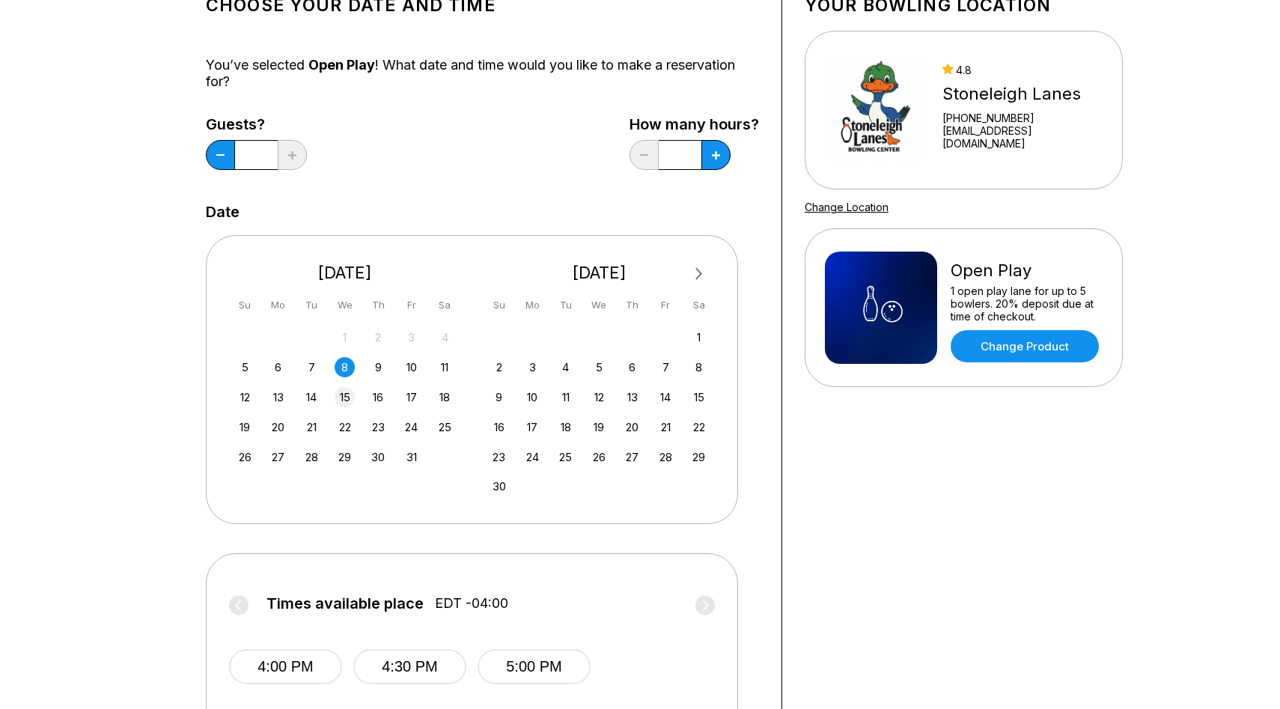
click at [349, 404] on div "15" at bounding box center [345, 397] width 20 height 20
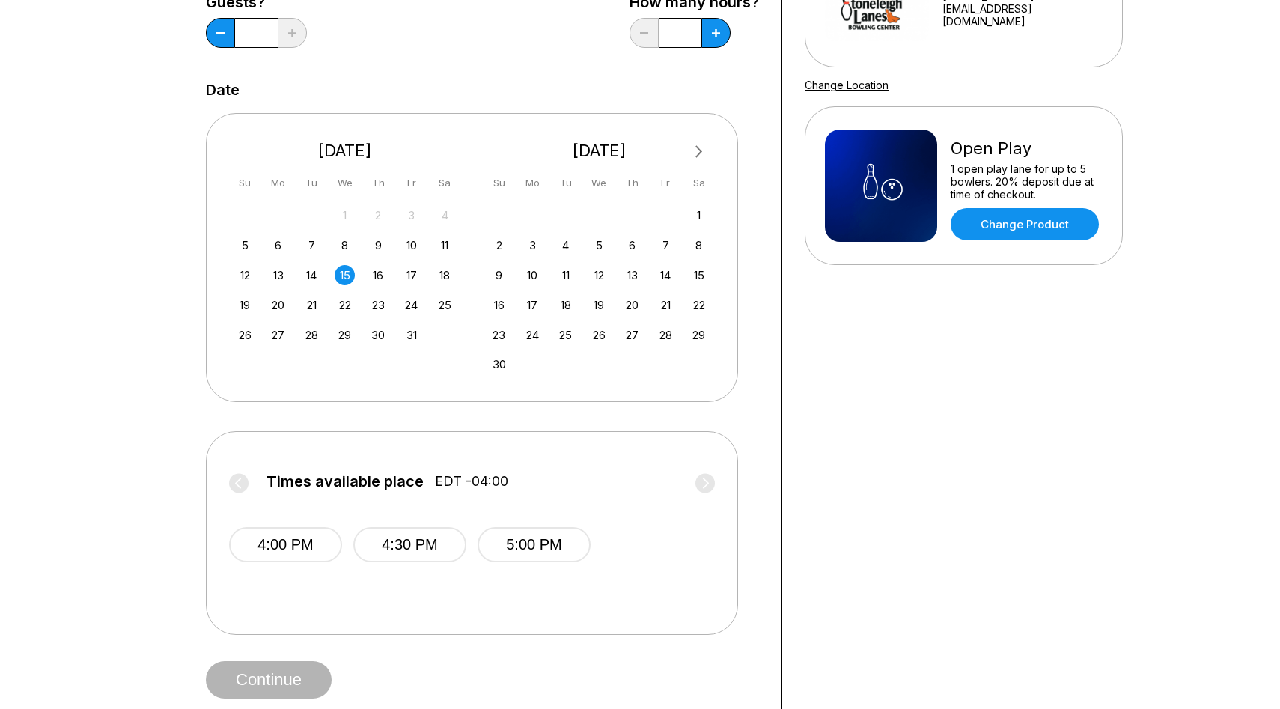
scroll to position [238, 0]
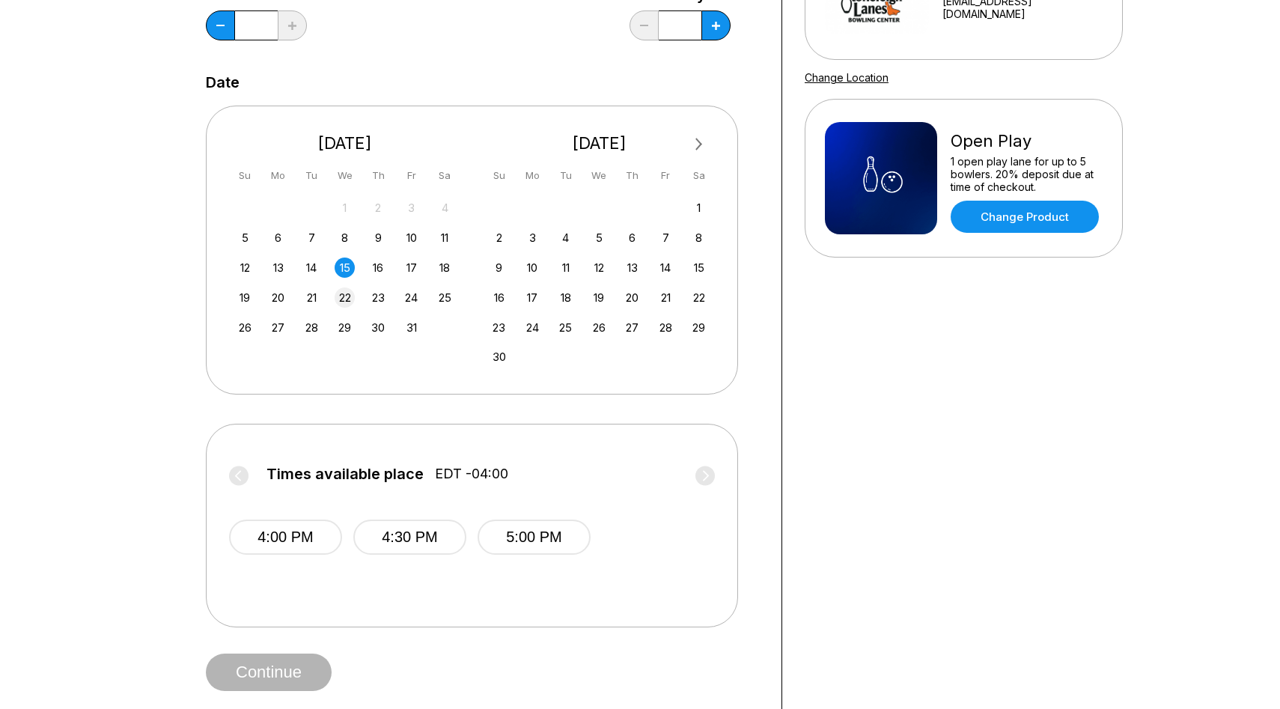
click at [340, 299] on div "22" at bounding box center [345, 297] width 20 height 20
click at [343, 330] on div "29" at bounding box center [345, 327] width 20 height 20
click at [598, 246] on div "5" at bounding box center [599, 238] width 20 height 20
click at [597, 265] on div "12" at bounding box center [599, 268] width 20 height 20
click at [599, 300] on div "19" at bounding box center [599, 297] width 20 height 20
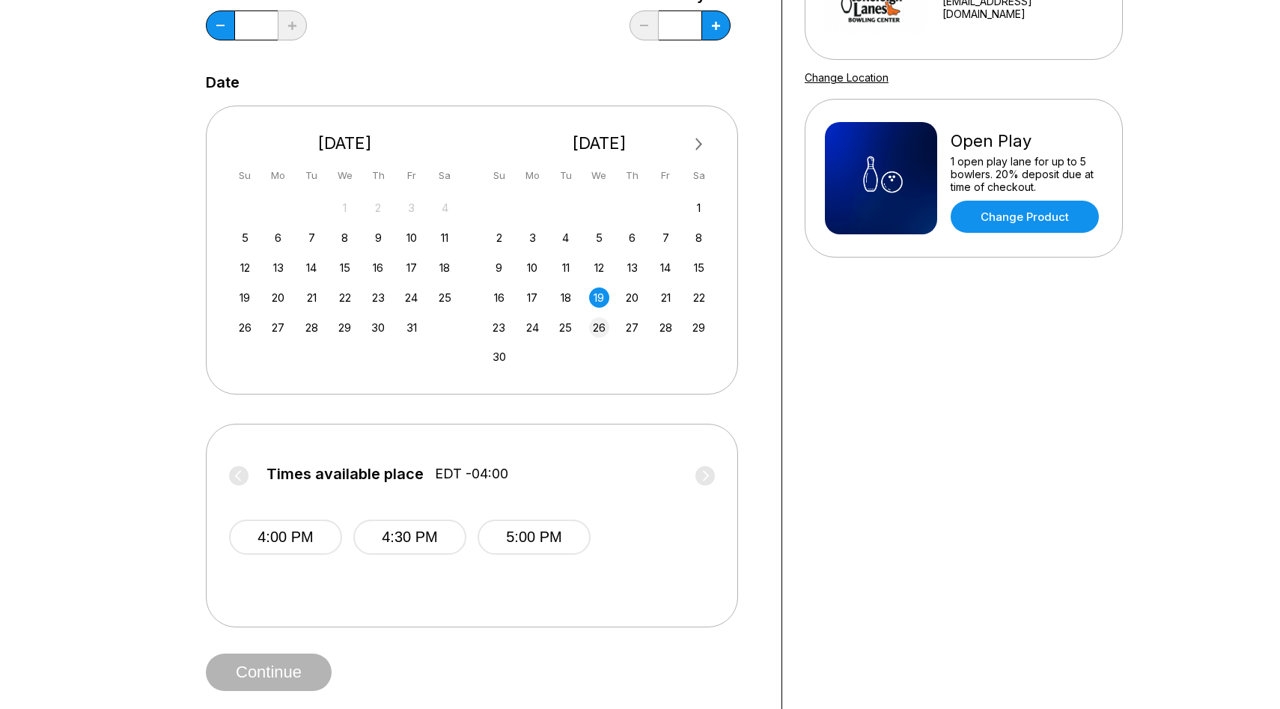
click at [600, 333] on div "26" at bounding box center [599, 327] width 20 height 20
click at [344, 236] on div "8" at bounding box center [345, 238] width 20 height 20
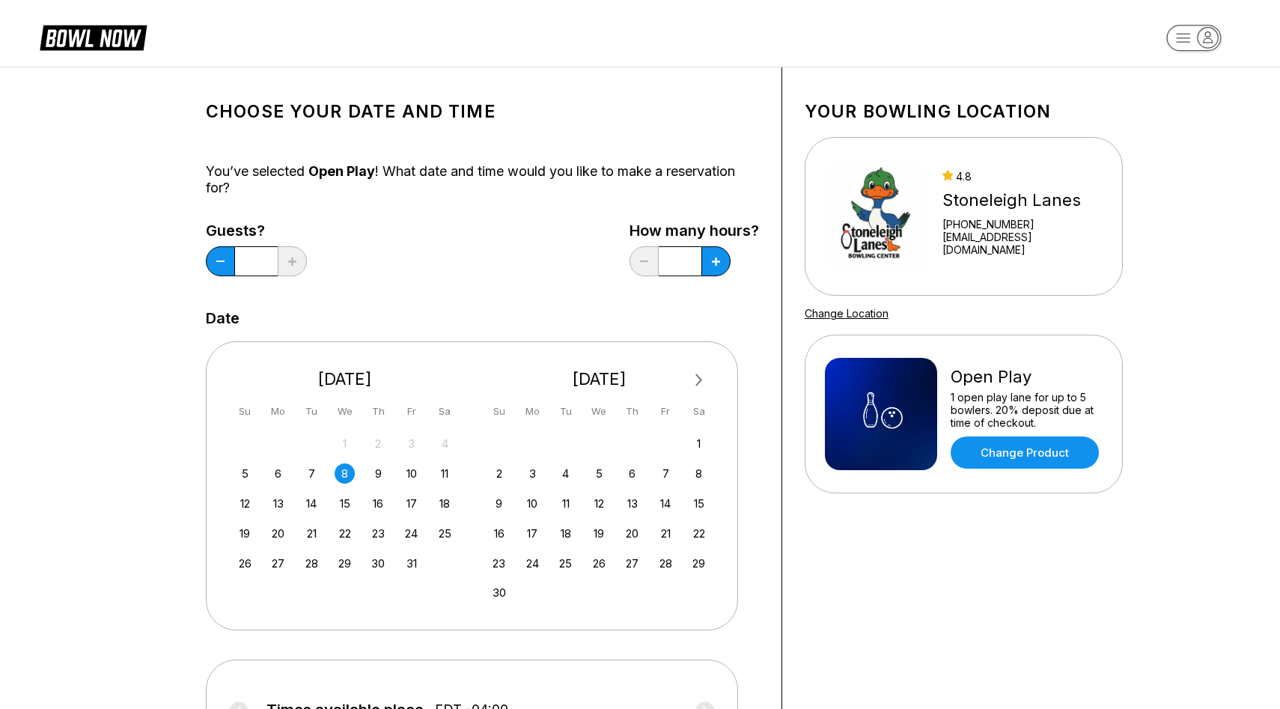
scroll to position [0, 0]
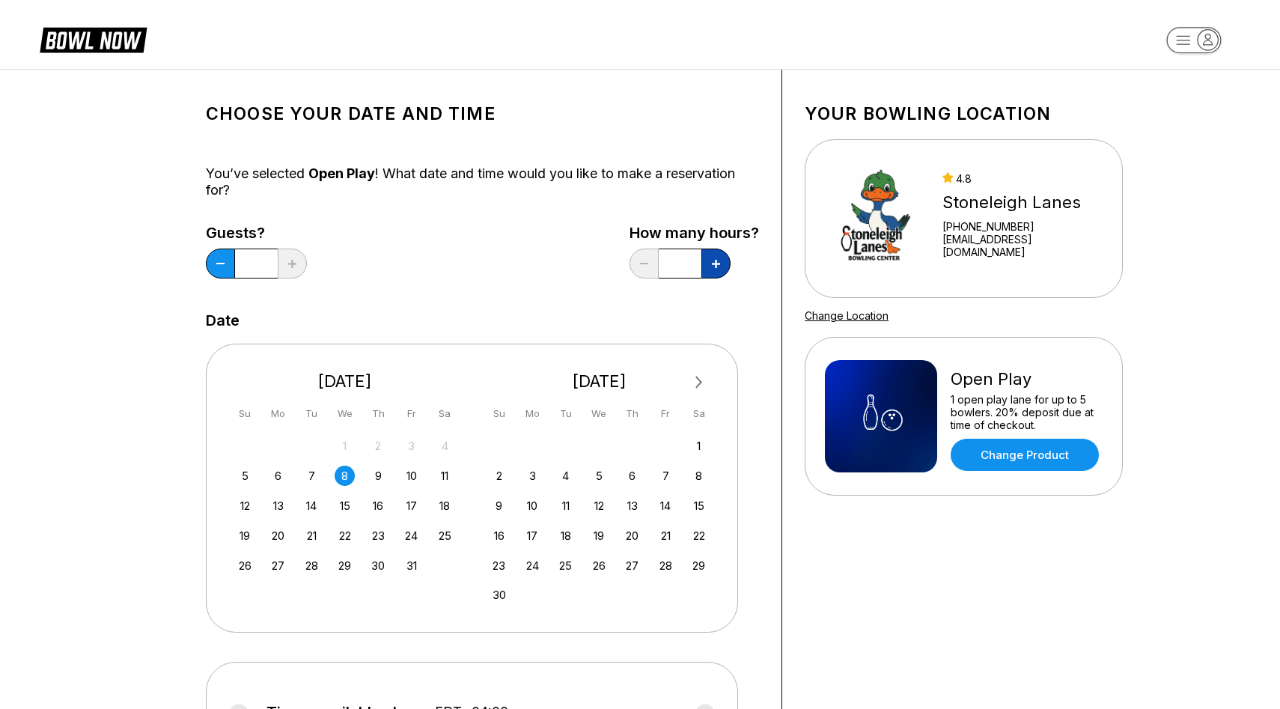
click at [720, 258] on button at bounding box center [716, 264] width 29 height 30
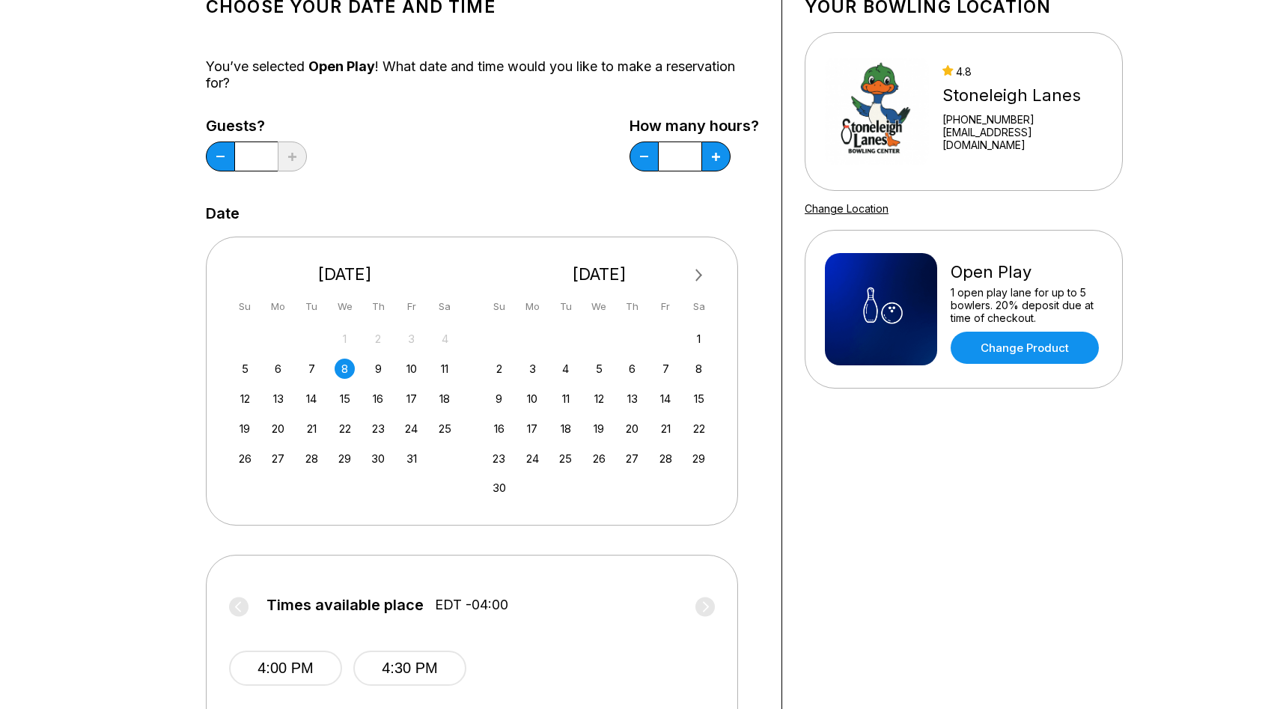
scroll to position [91, 0]
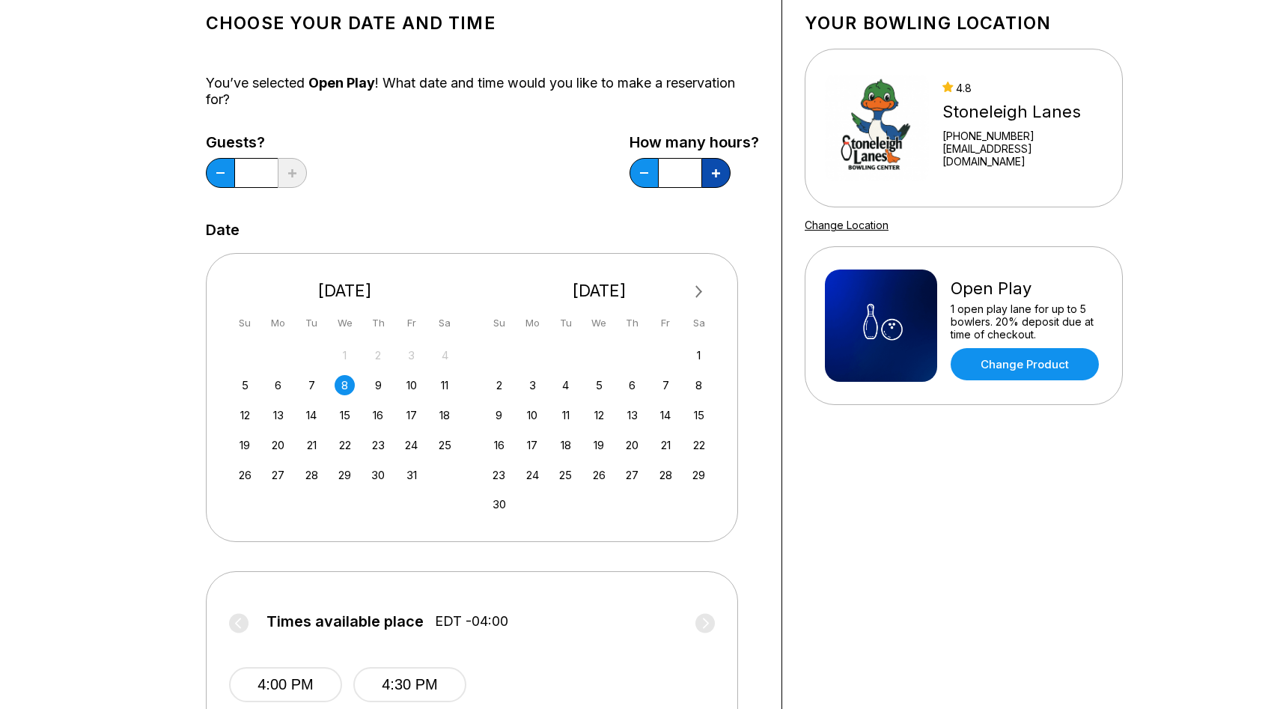
click at [719, 174] on icon at bounding box center [716, 173] width 8 height 8
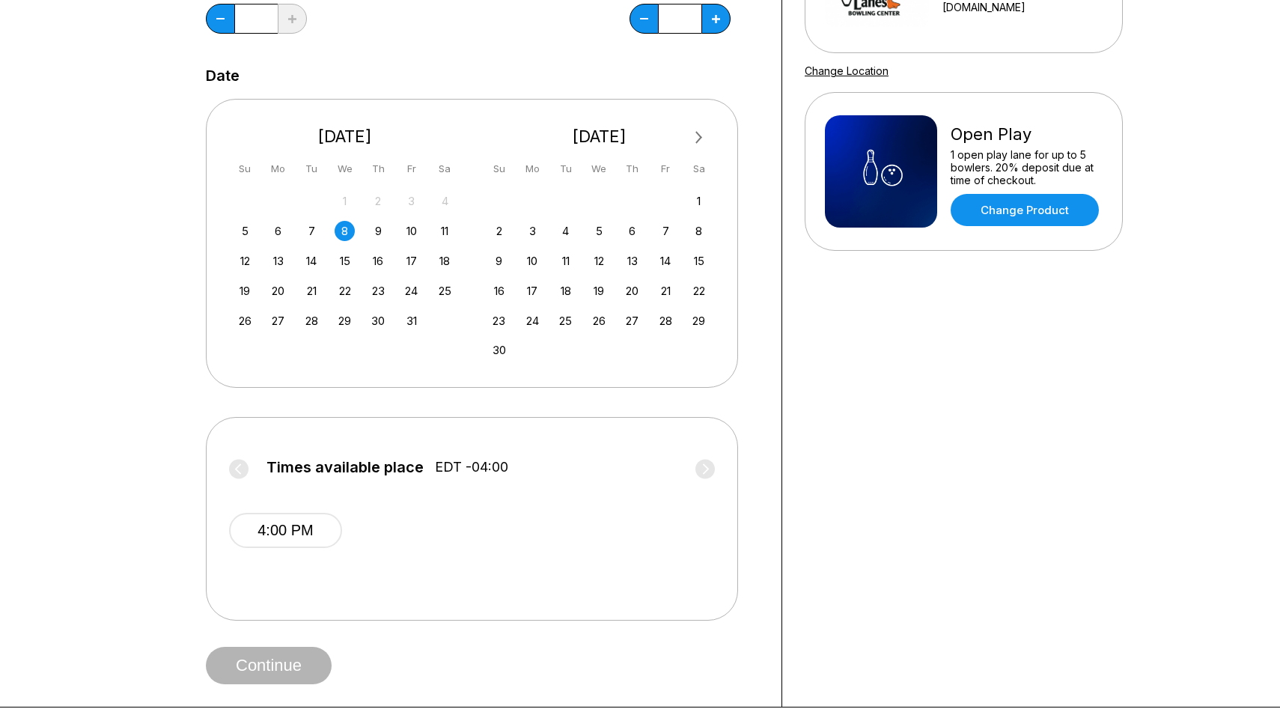
scroll to position [156, 0]
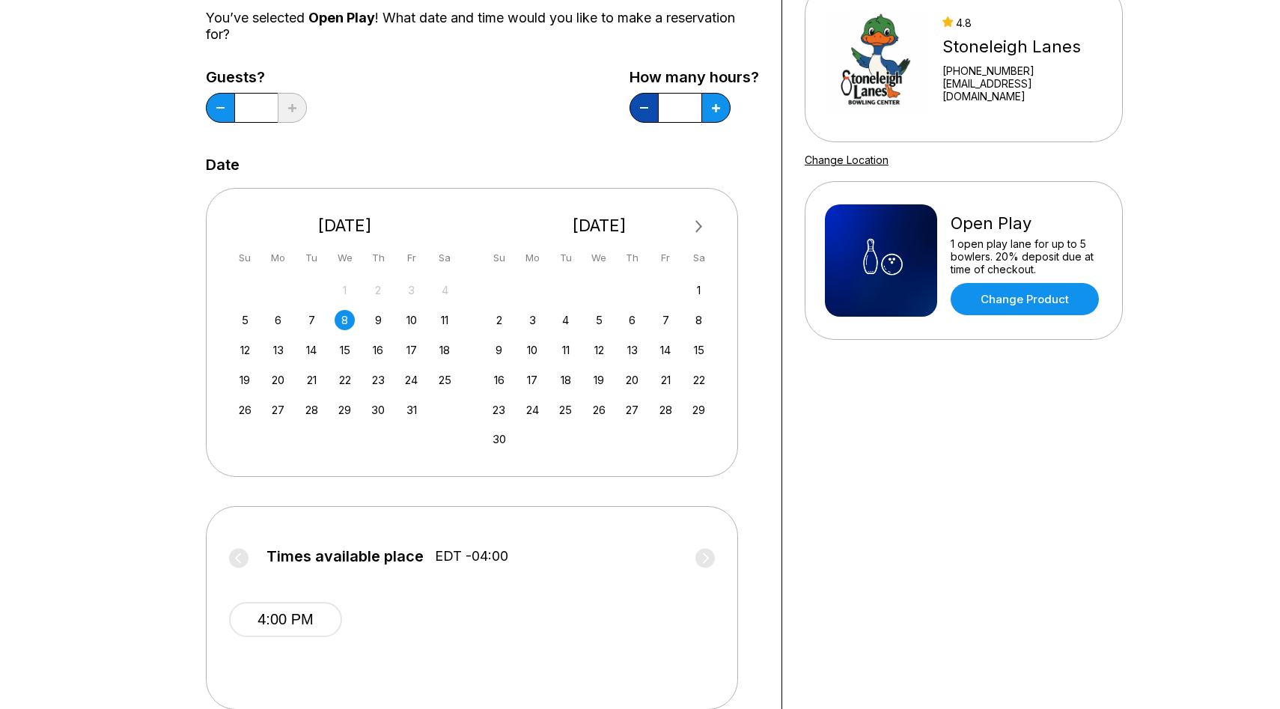
click at [657, 114] on button at bounding box center [644, 108] width 29 height 30
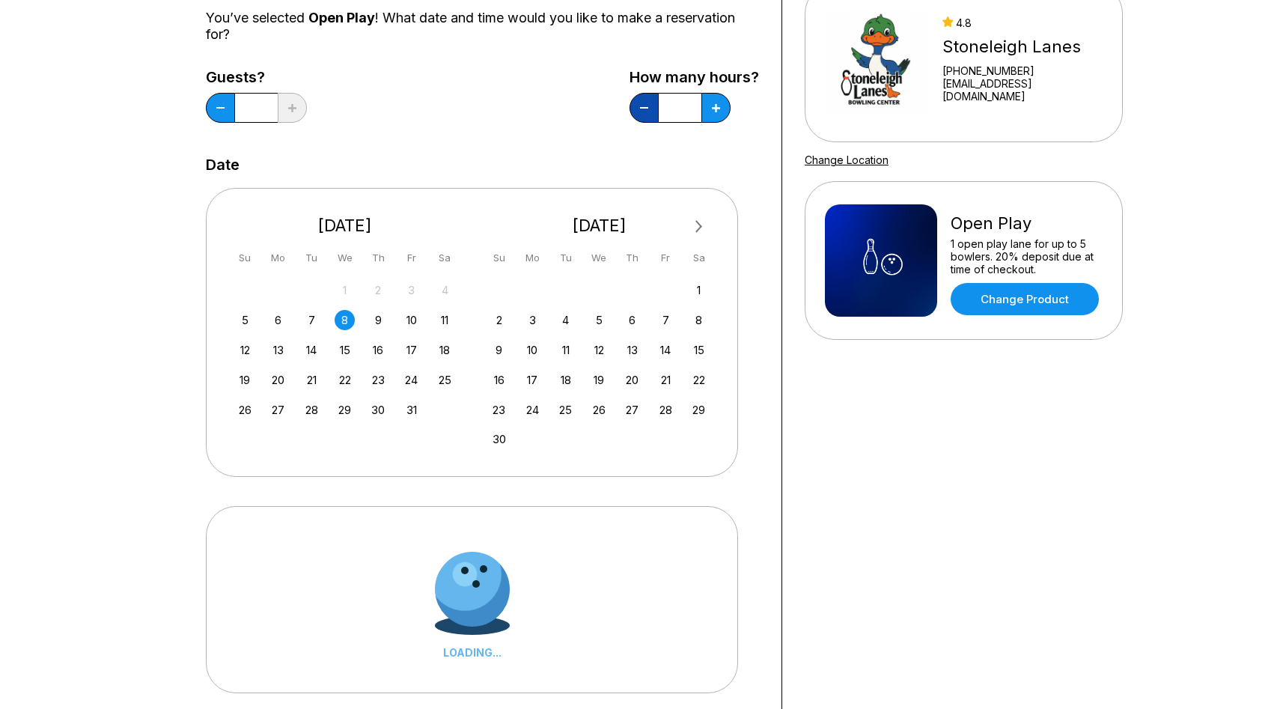
click at [650, 110] on button at bounding box center [644, 108] width 29 height 30
type input "*"
